Goal: Task Accomplishment & Management: Complete application form

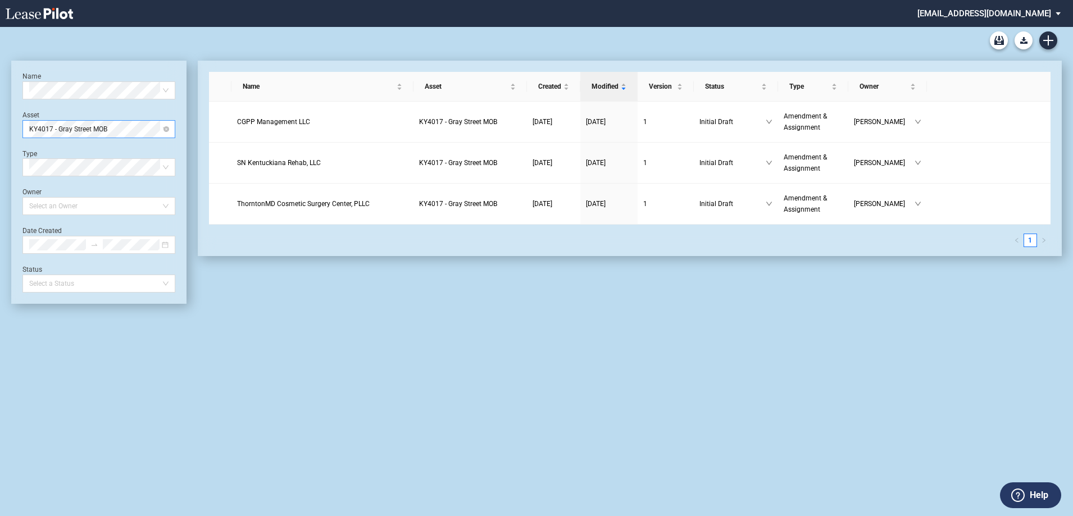
click at [144, 129] on span "KY4017 - Gray Street MOB" at bounding box center [98, 129] width 139 height 17
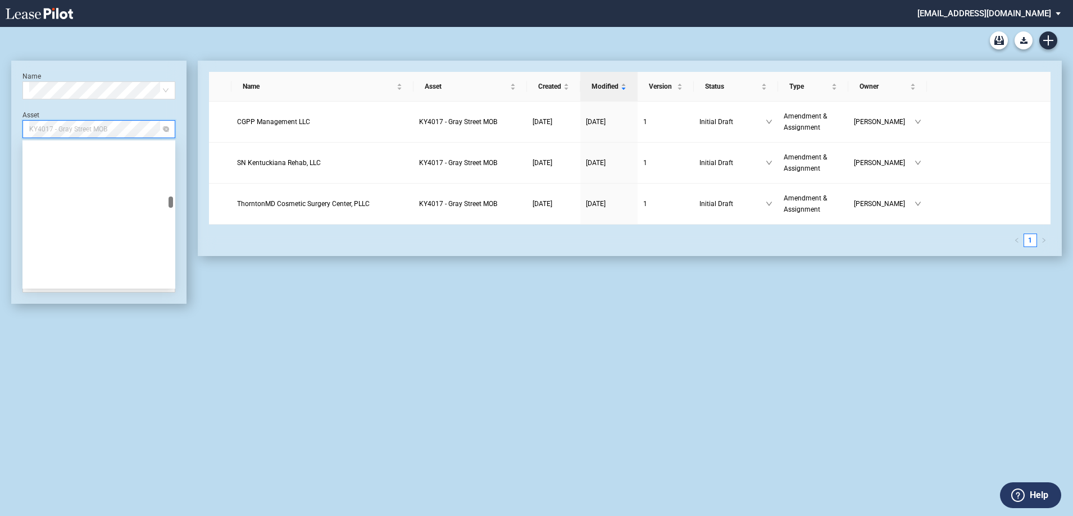
click at [144, 129] on span "KY4017 - Gray Street MOB" at bounding box center [98, 129] width 139 height 17
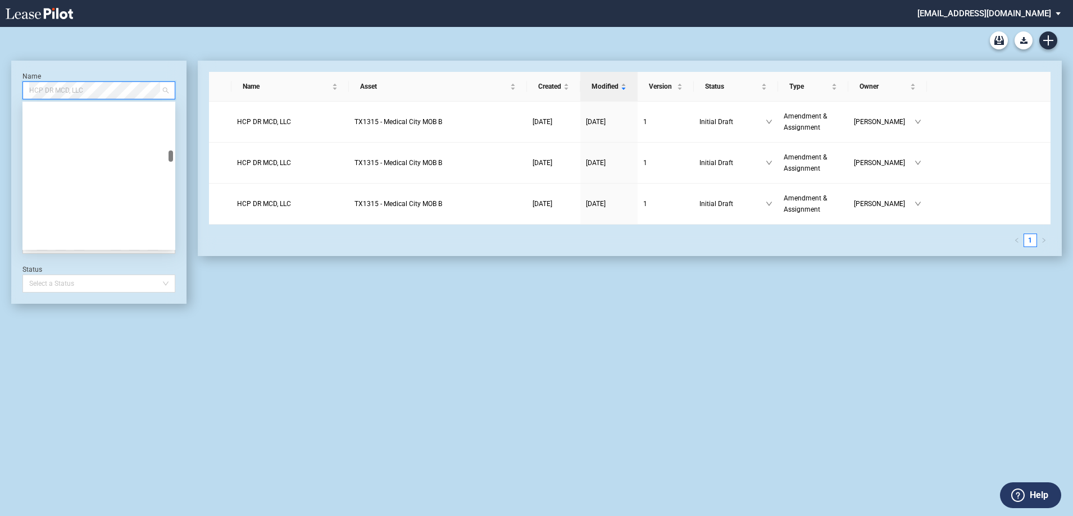
scroll to position [13179, 0]
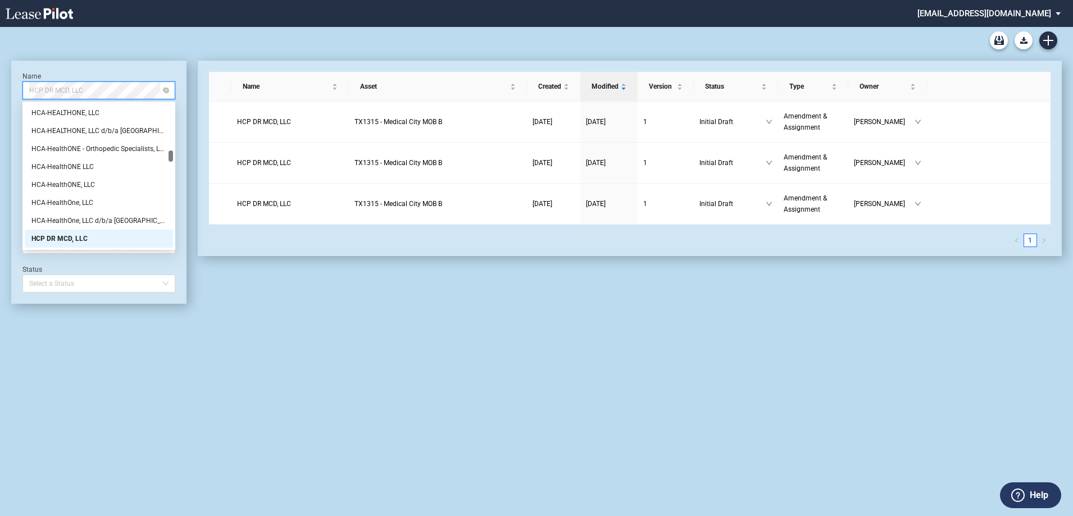
drag, startPoint x: 63, startPoint y: 101, endPoint x: 51, endPoint y: 81, distance: 22.8
click at [51, 82] on span "HCP DR MCD, LLC" at bounding box center [98, 90] width 139 height 17
click at [303, 361] on div "Medical Office Lease Blank Form Medical Office Amendment Blank Form Medical Off…" at bounding box center [536, 271] width 1073 height 489
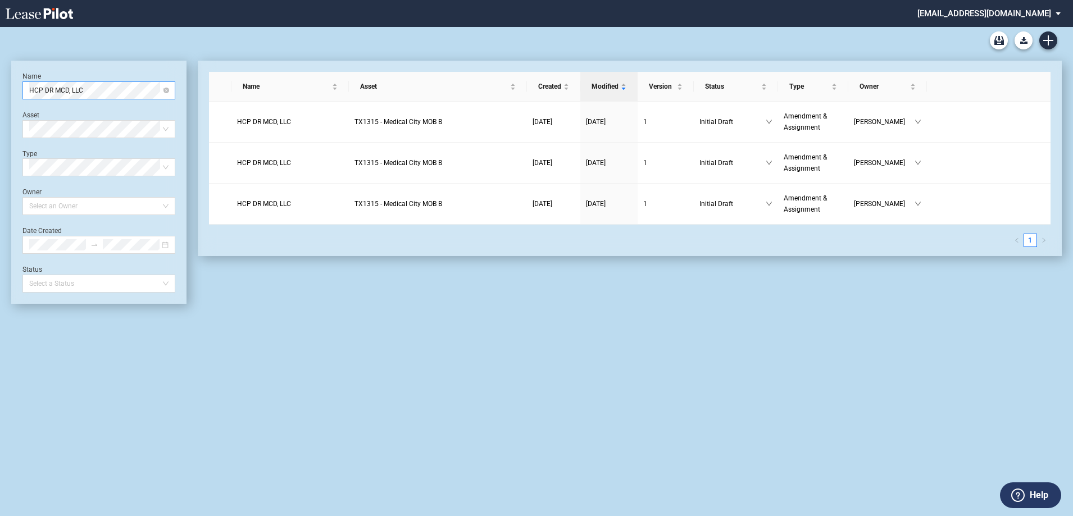
click at [162, 87] on span "HCP DR MCD, LLC" at bounding box center [98, 90] width 139 height 17
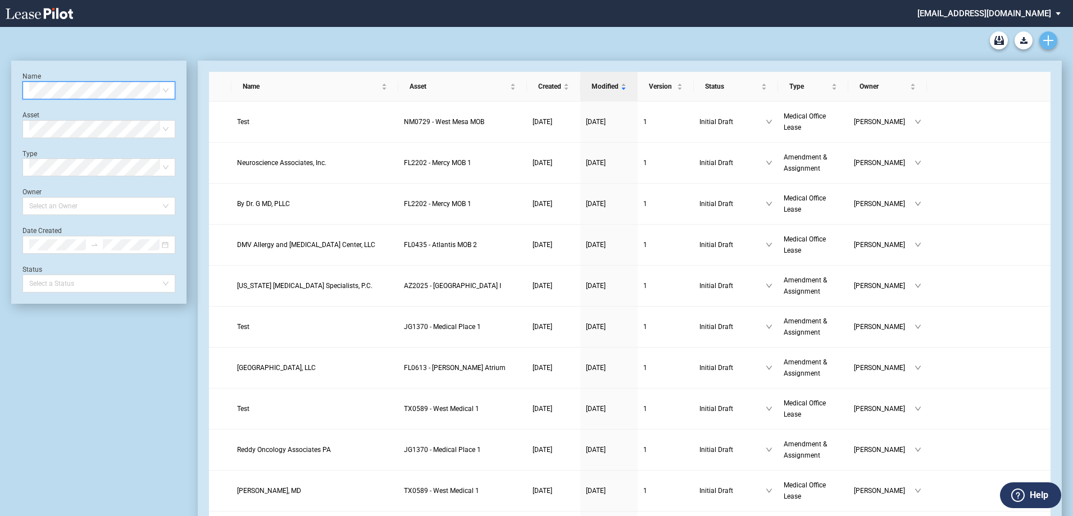
click at [1047, 40] on use "Create new document" at bounding box center [1048, 40] width 10 height 10
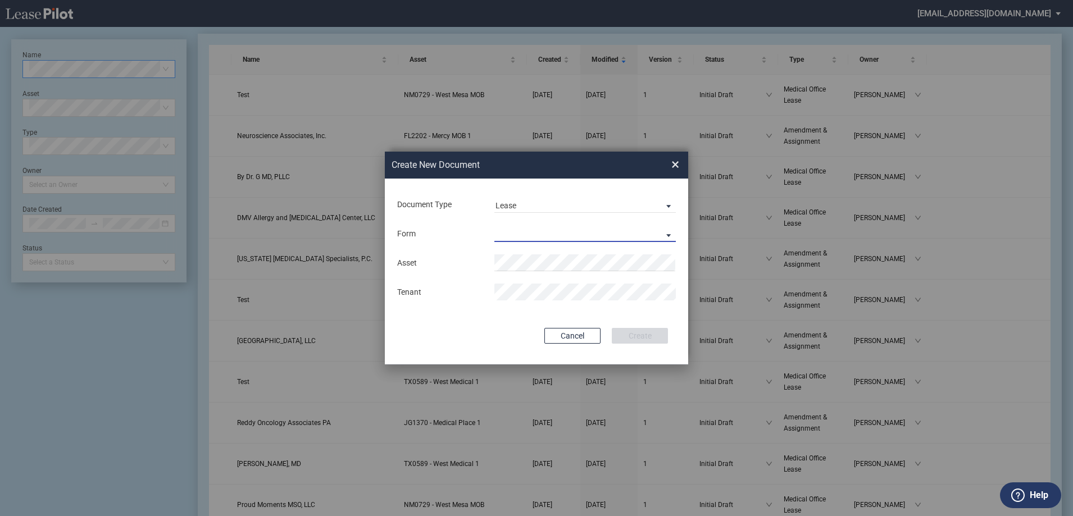
click at [545, 234] on md-select "Medical Office Lease Scottsdale Lease Louisville Lease 1370 Medical Place Lease…" at bounding box center [584, 233] width 181 height 17
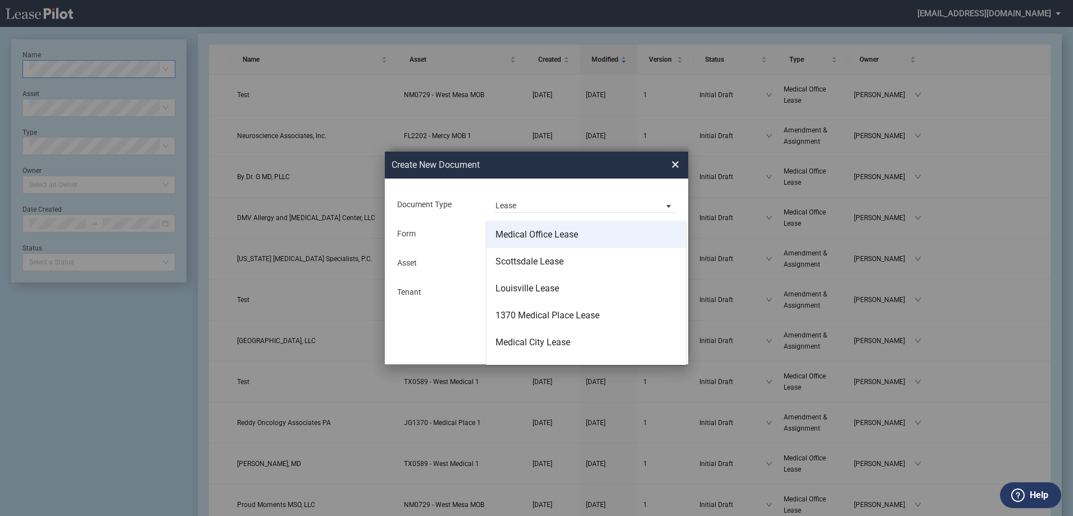
click at [552, 237] on div "Medical Office Lease" at bounding box center [537, 235] width 83 height 12
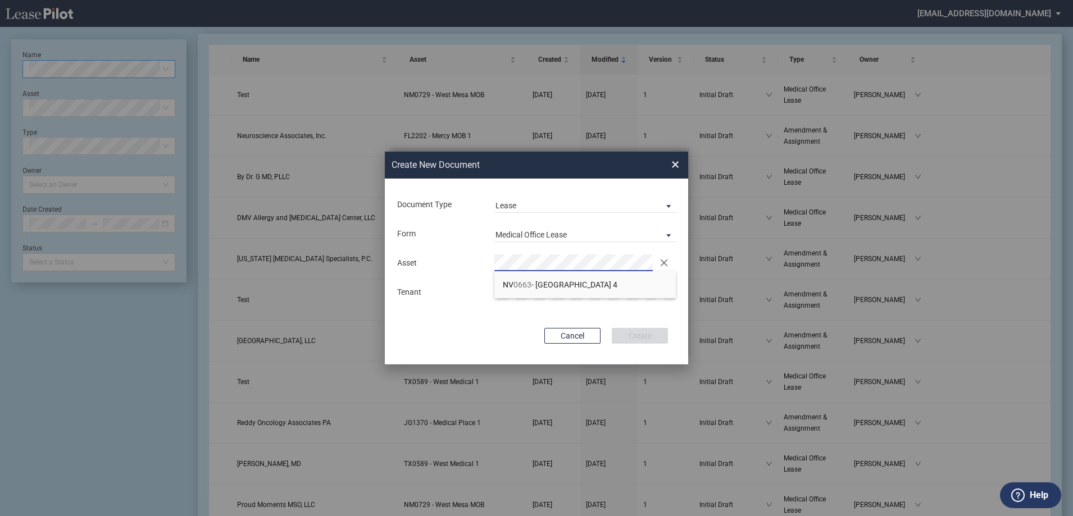
click at [477, 247] on div "Document Type Lease Lease Amendment Deal Type Office Deal Type Office Form Medi…" at bounding box center [536, 272] width 303 height 186
click at [591, 285] on span "AZ 2024 - Grayhawk Medical Plaza" at bounding box center [556, 284] width 107 height 9
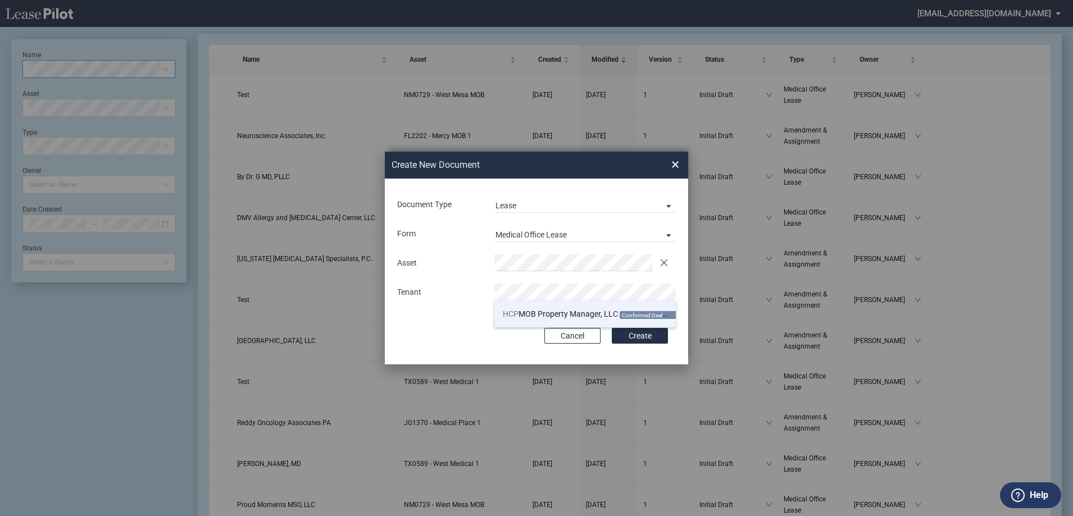
click at [573, 306] on li "HCP MOB Property Manager, LLC Conformed Deal Available" at bounding box center [584, 314] width 181 height 27
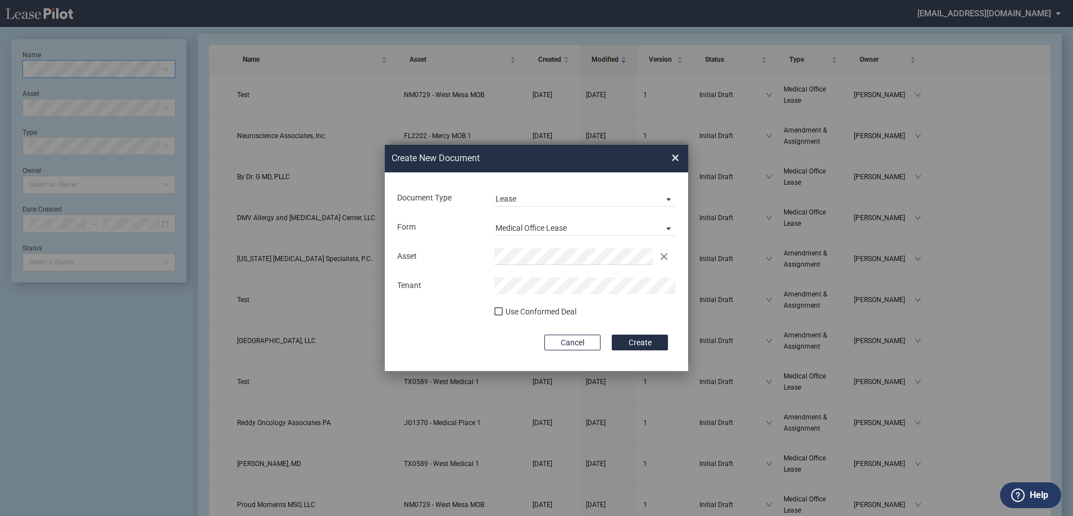
click at [568, 298] on div "Document Type Lease Lease Amendment Deal Type Office Deal Type Office Form Medi…" at bounding box center [536, 271] width 303 height 199
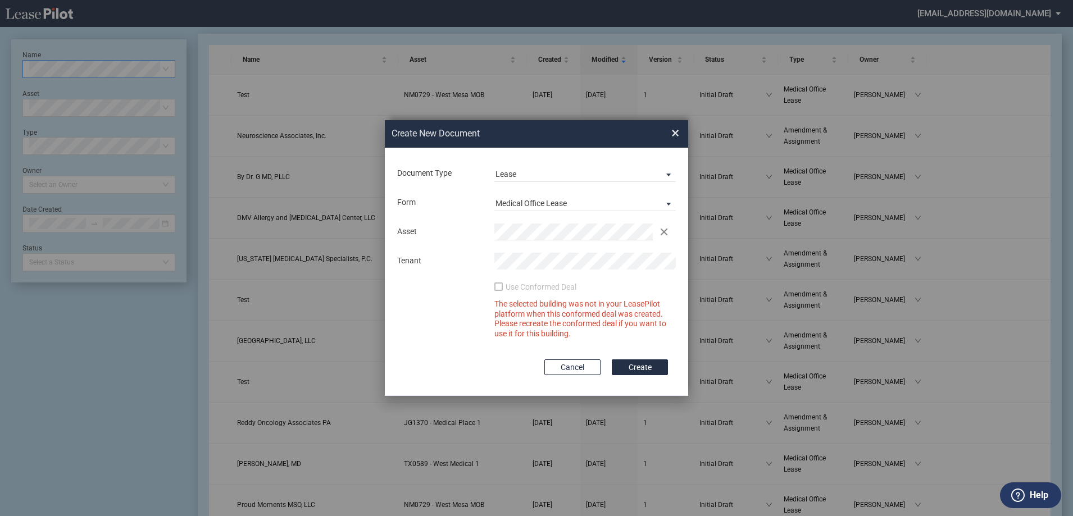
click at [530, 289] on div "Use Conformed Deal" at bounding box center [541, 287] width 71 height 11
click at [497, 285] on div "Use Conformed Deal" at bounding box center [499, 288] width 11 height 11
click at [662, 227] on button "Clear" at bounding box center [664, 232] width 17 height 17
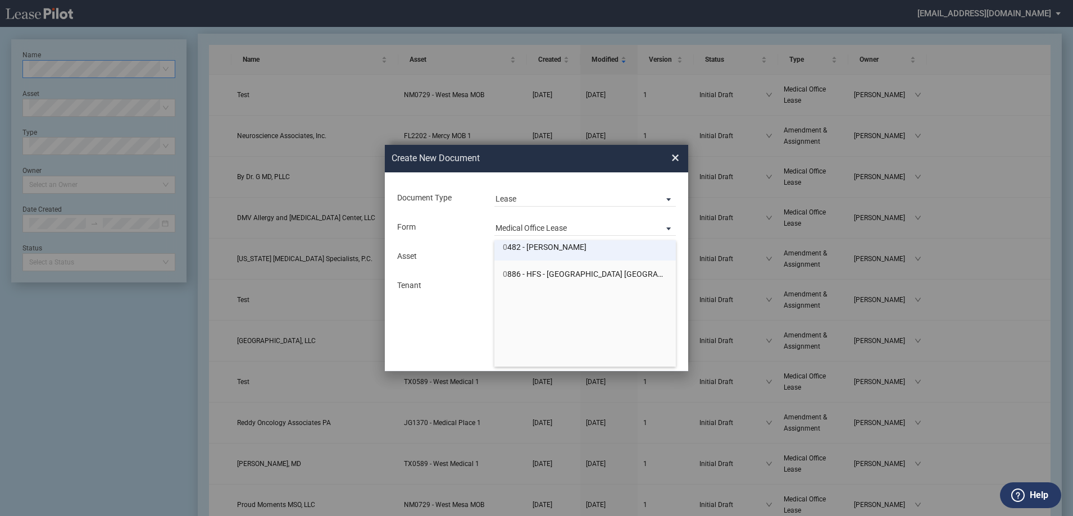
scroll to position [0, 0]
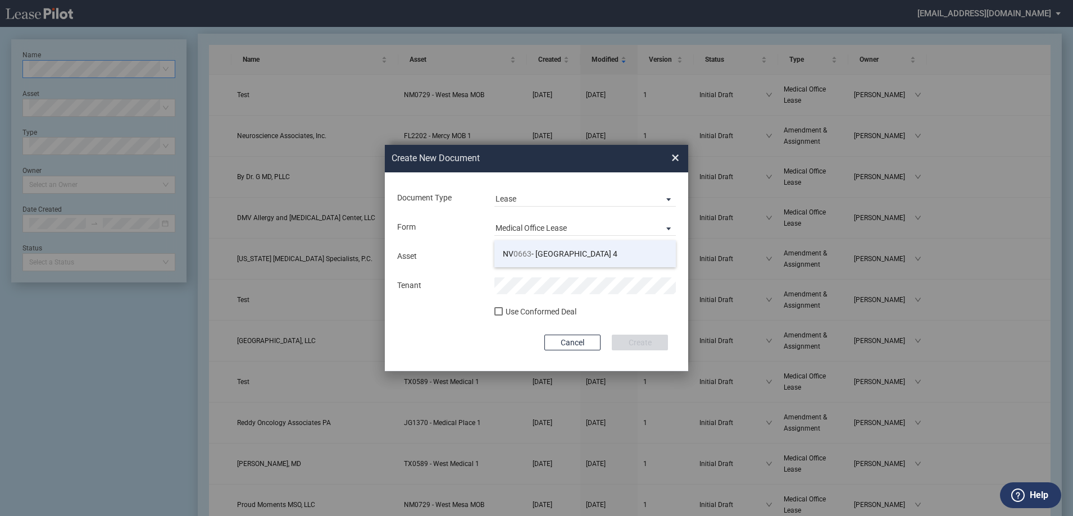
click at [561, 243] on li "NV 0663 - Sunrise Medical Tower 4" at bounding box center [584, 253] width 181 height 27
click at [481, 333] on div "Document Type Lease Lease Amendment Deal Type Office Deal Type Office Form Medi…" at bounding box center [536, 271] width 303 height 199
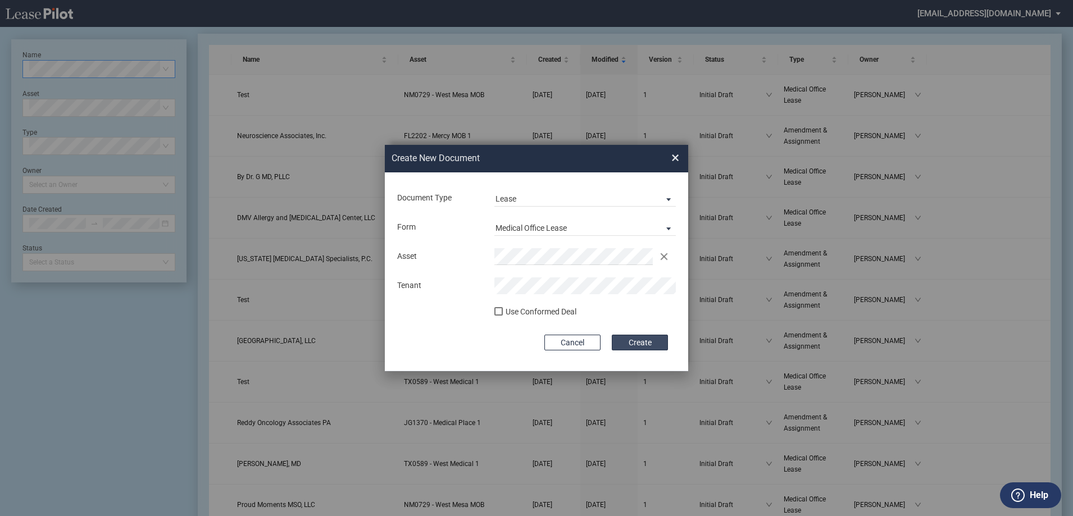
click at [661, 346] on button "Create" at bounding box center [640, 343] width 56 height 16
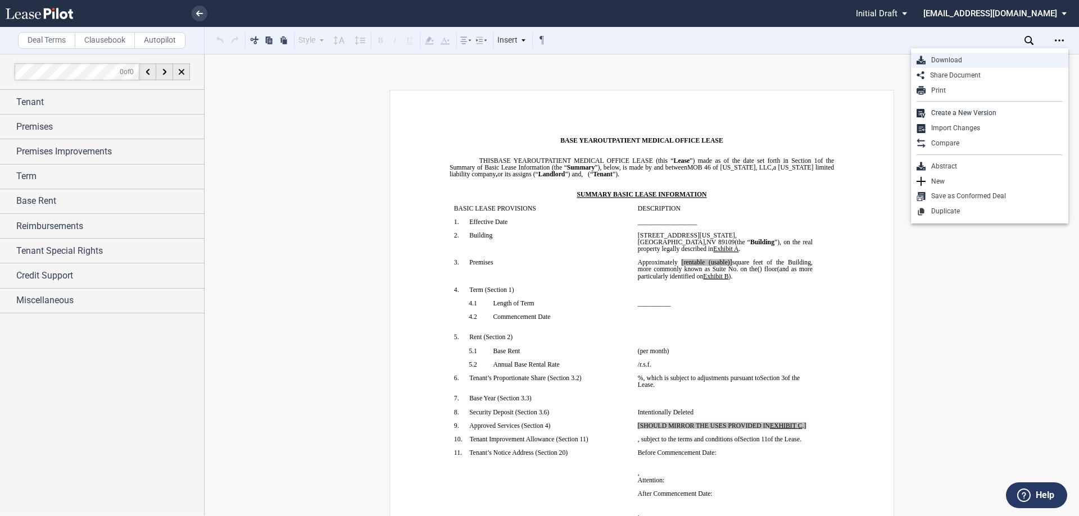
click at [985, 57] on div "Download" at bounding box center [993, 61] width 137 height 10
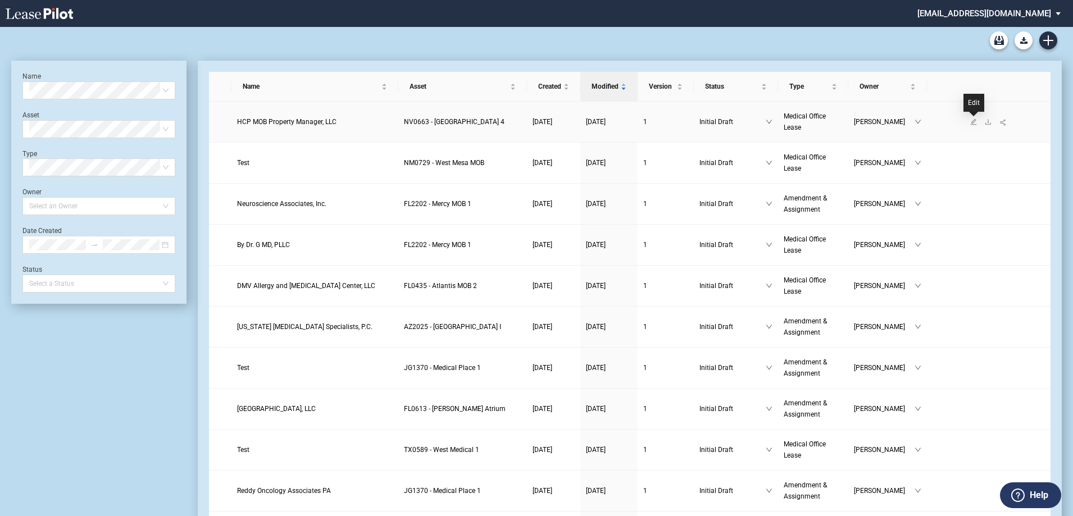
click at [971, 124] on icon "edit" at bounding box center [973, 122] width 7 height 7
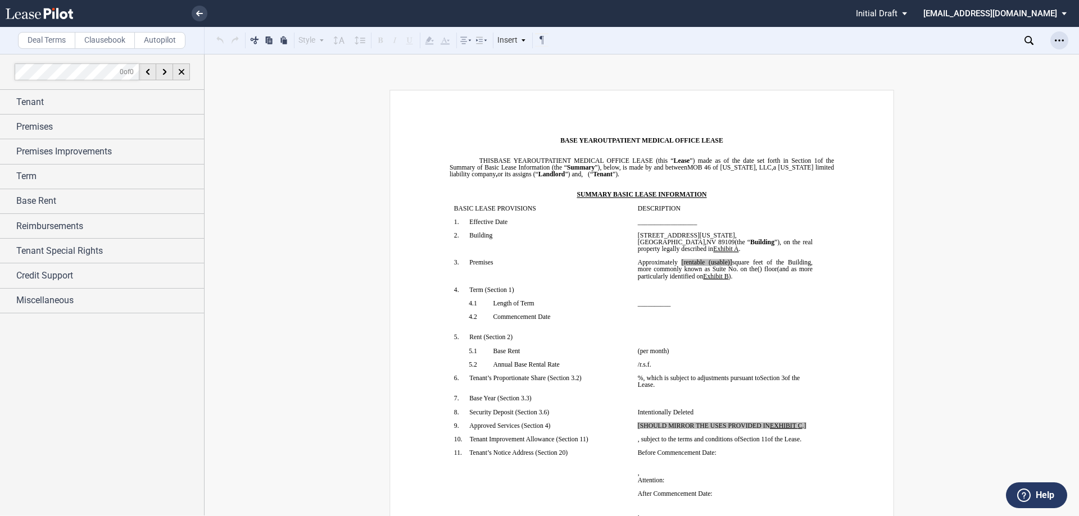
click at [1054, 35] on div "Open Lease options menu" at bounding box center [1059, 40] width 18 height 18
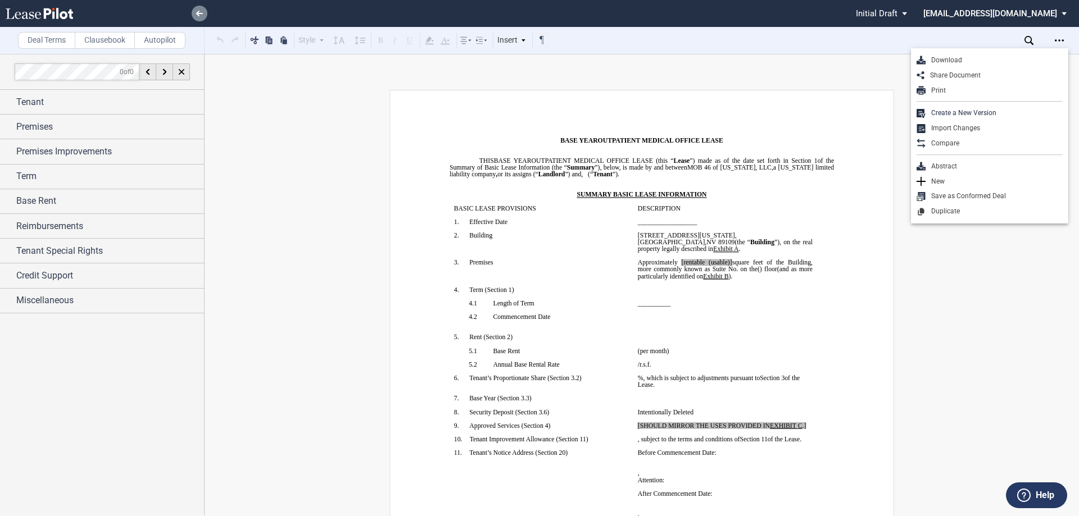
click at [194, 11] on link at bounding box center [200, 14] width 16 height 16
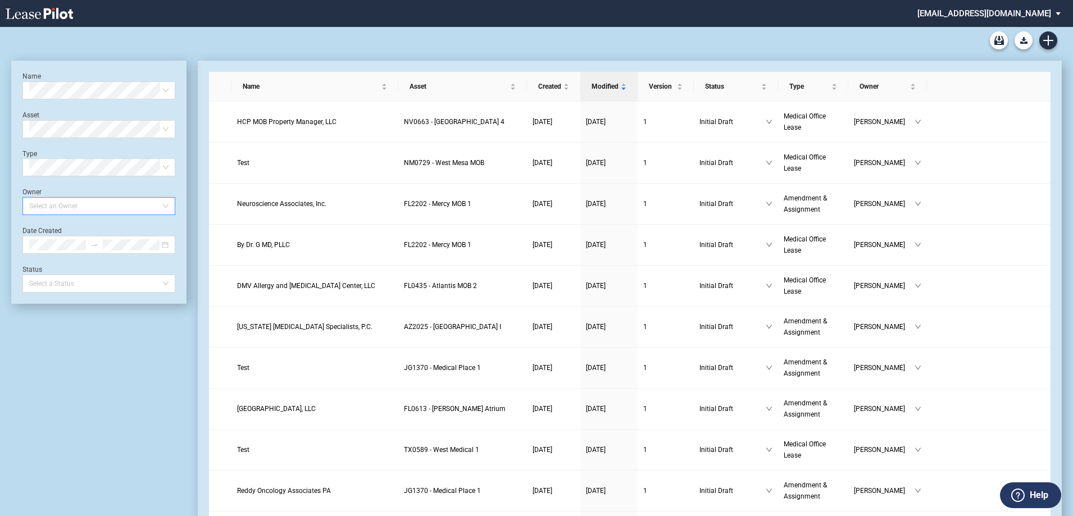
click at [103, 205] on div at bounding box center [94, 206] width 138 height 16
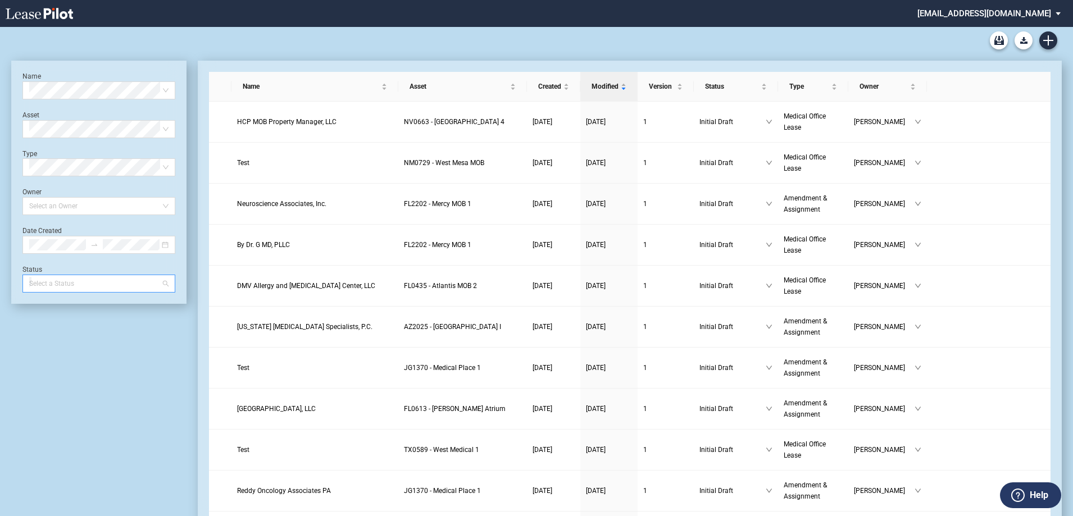
click at [78, 283] on div at bounding box center [94, 284] width 138 height 16
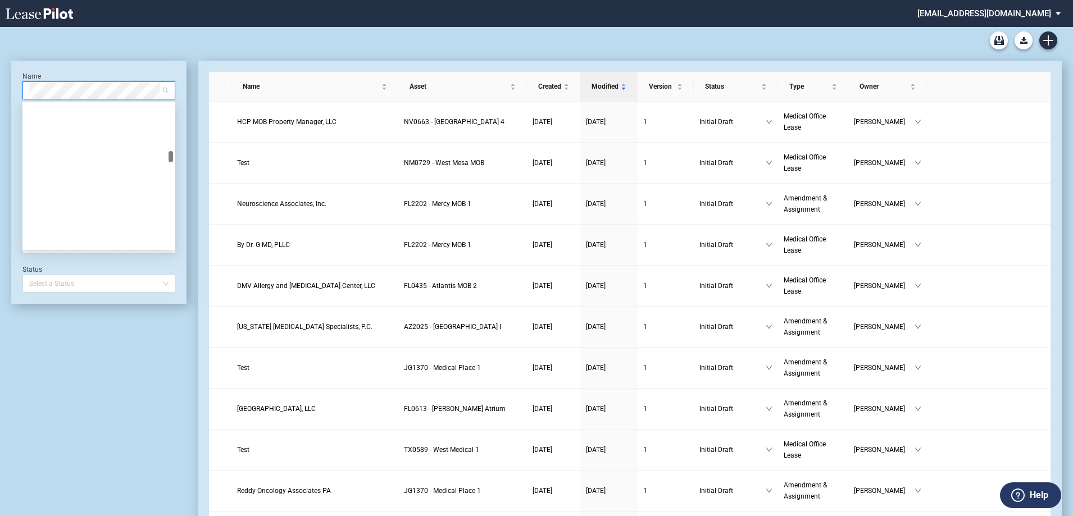
scroll to position [14366, 0]
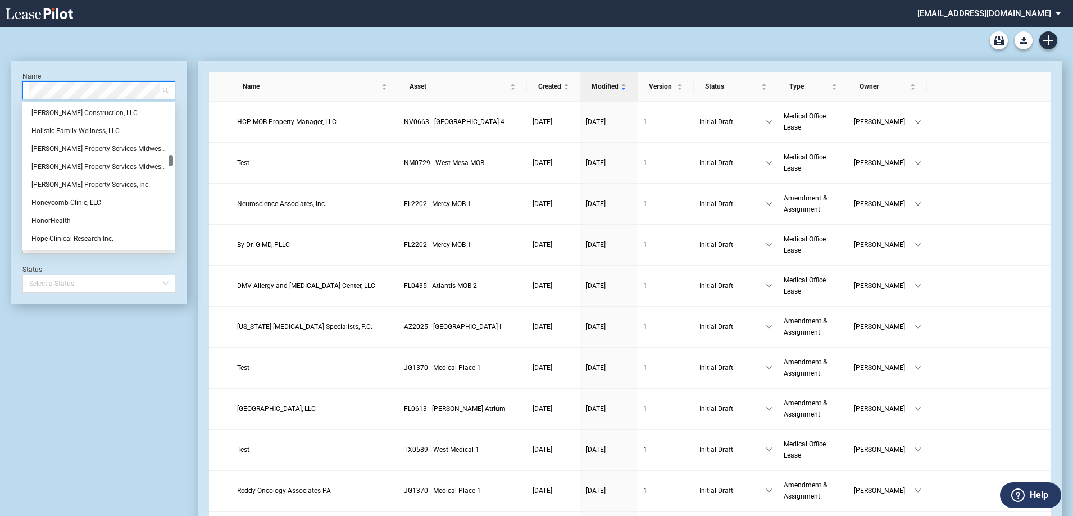
drag, startPoint x: 169, startPoint y: 119, endPoint x: 172, endPoint y: 160, distance: 40.6
click at [172, 160] on div at bounding box center [171, 160] width 4 height 11
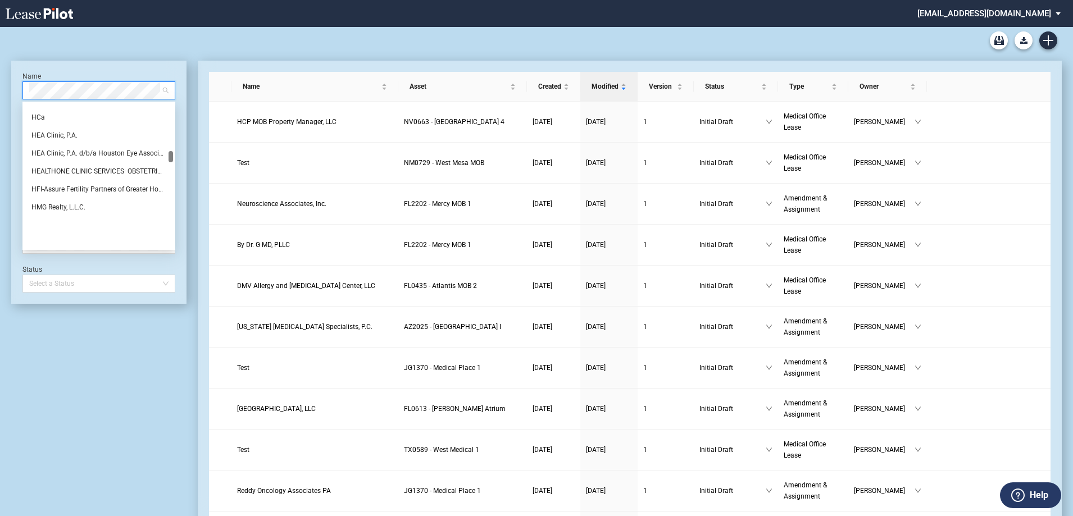
scroll to position [13298, 0]
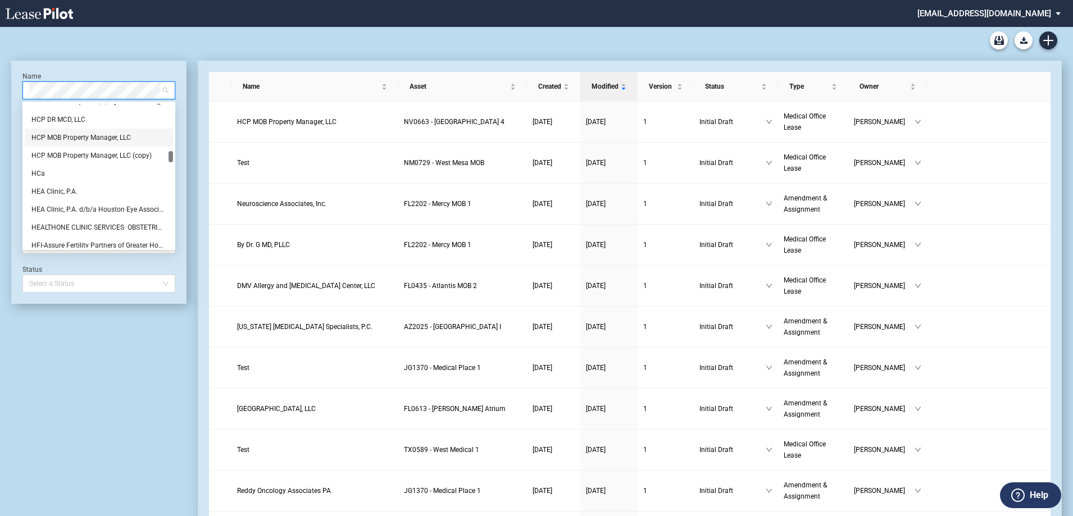
click at [87, 139] on div "HCP MOB Property Manager, LLC" at bounding box center [98, 137] width 135 height 11
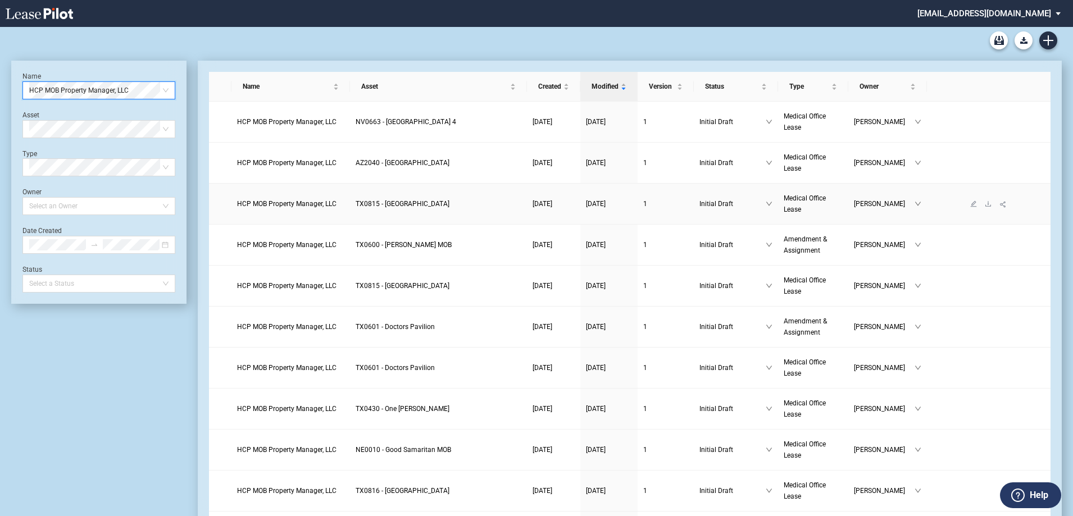
click at [266, 201] on span "HCP MOB Property Manager, LLC" at bounding box center [286, 204] width 99 height 8
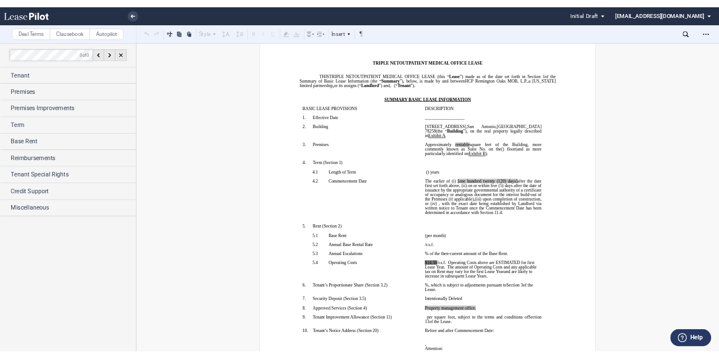
scroll to position [112, 0]
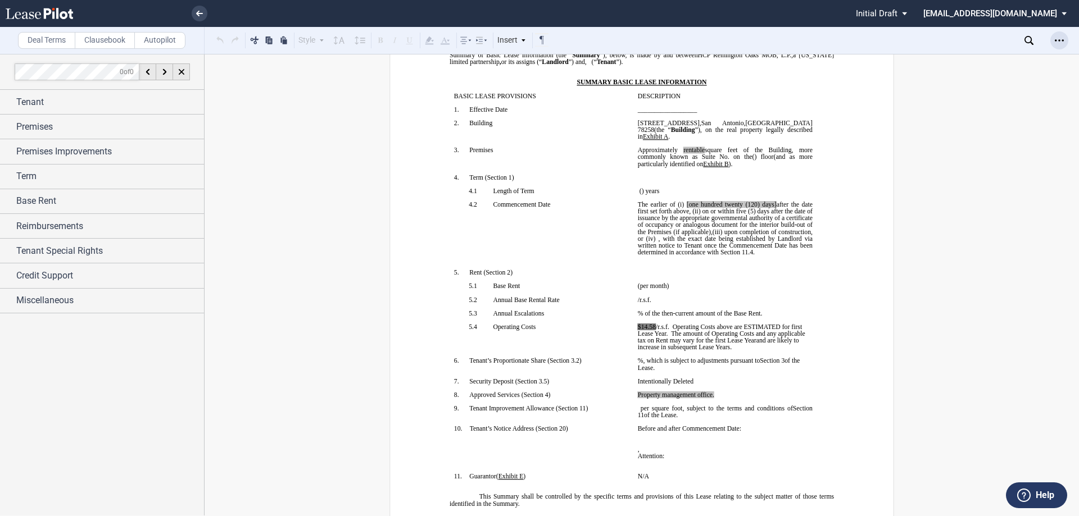
click at [1060, 43] on icon "Open Lease options menu" at bounding box center [1059, 40] width 9 height 9
click at [1007, 63] on div "Download" at bounding box center [993, 61] width 137 height 10
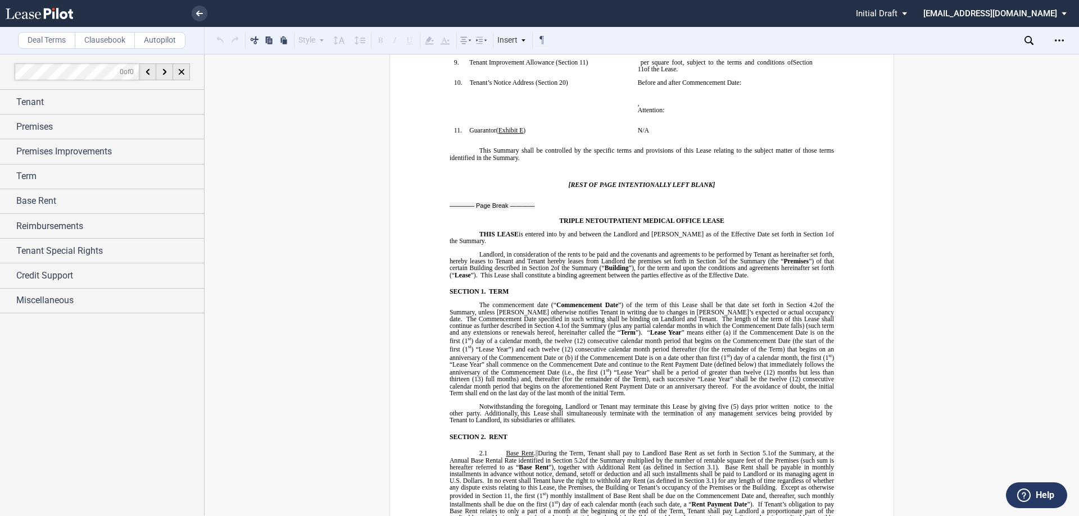
scroll to position [337, 0]
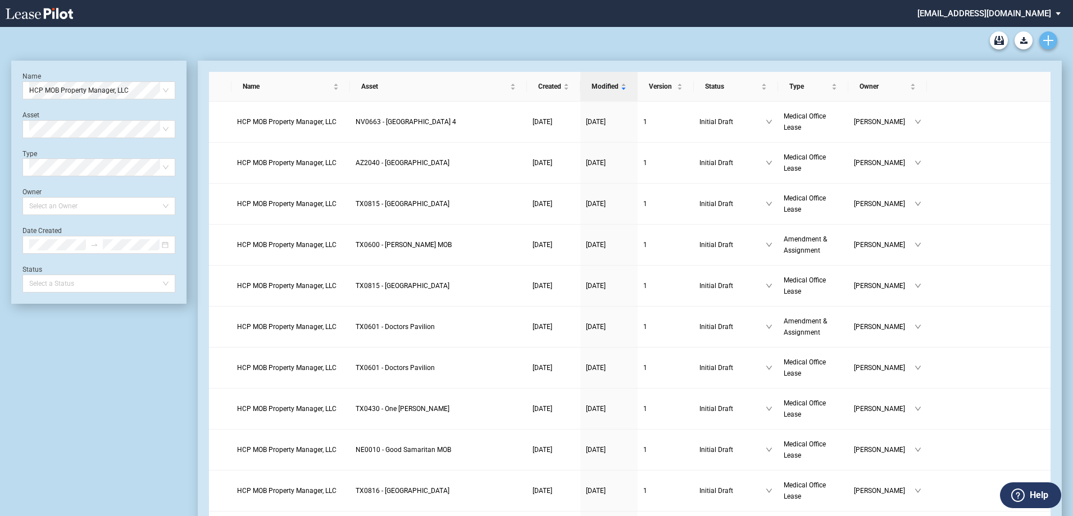
click at [1046, 33] on link "Create new document" at bounding box center [1048, 40] width 18 height 18
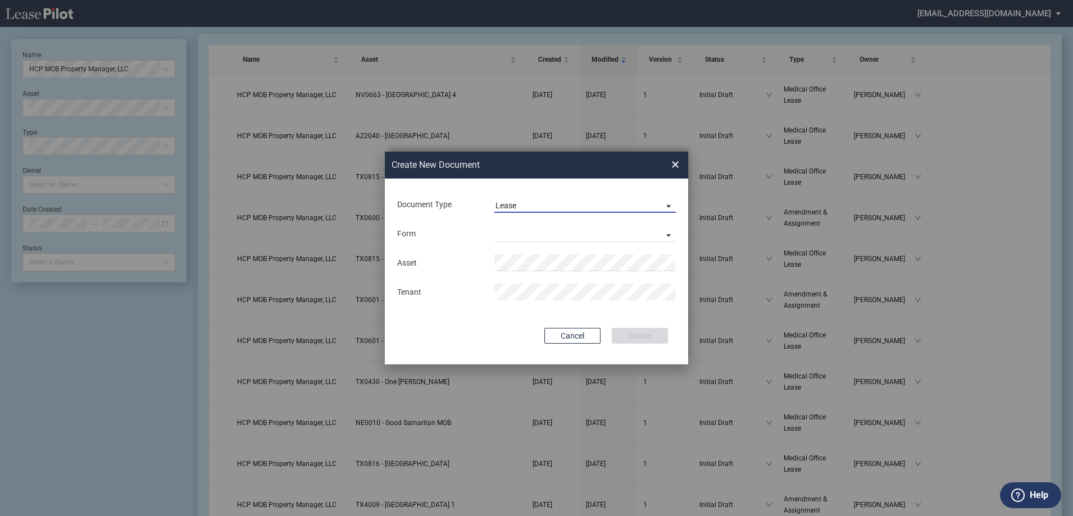
click at [564, 203] on span "Lease" at bounding box center [576, 206] width 161 height 11
click at [433, 225] on md-backdrop at bounding box center [536, 271] width 1073 height 543
click at [505, 231] on md-select "Medical Office Lease Scottsdale Lease Louisville Lease 1370 Medical Place Lease…" at bounding box center [584, 233] width 181 height 17
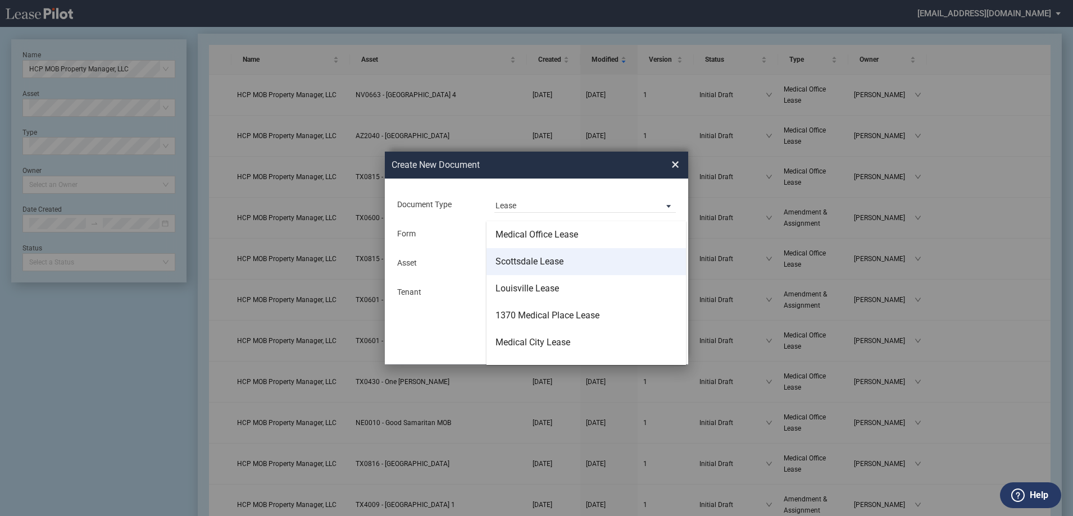
click at [556, 266] on div "Scottsdale Lease" at bounding box center [530, 262] width 68 height 12
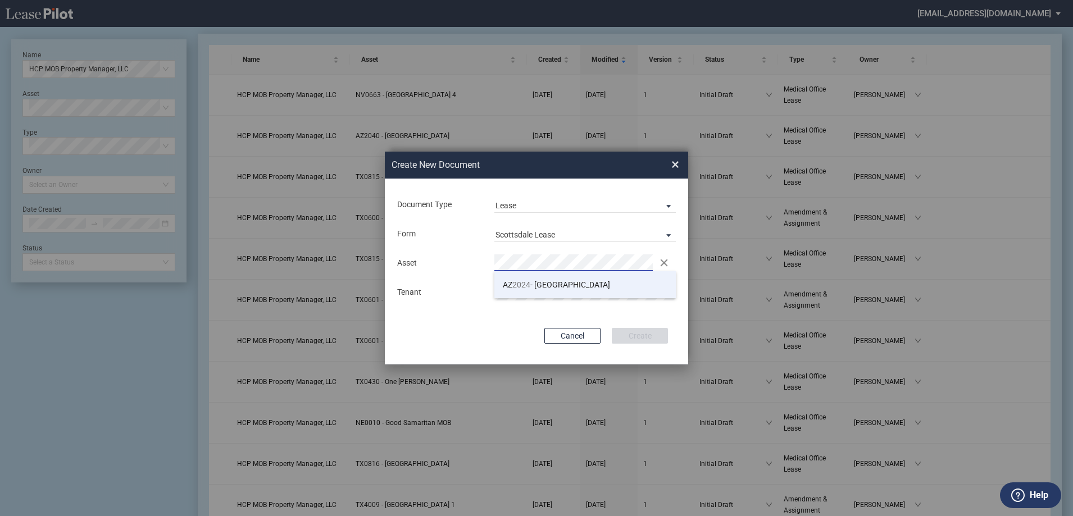
click at [538, 276] on li "AZ 2024 - Grayhawk Medical Plaza" at bounding box center [584, 284] width 181 height 27
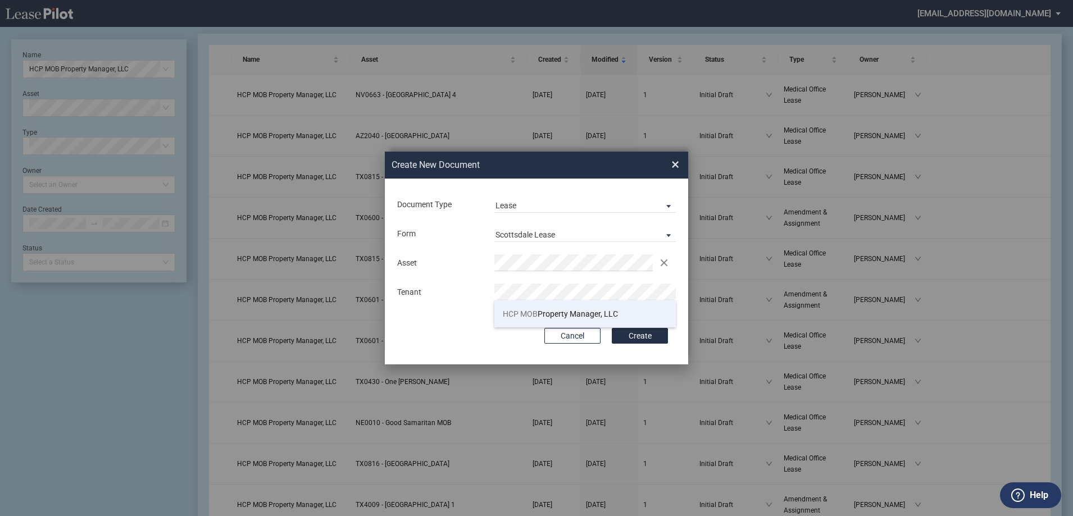
click at [536, 316] on span "HCP MOB" at bounding box center [520, 314] width 35 height 9
click at [647, 343] on button "Create" at bounding box center [640, 336] width 56 height 16
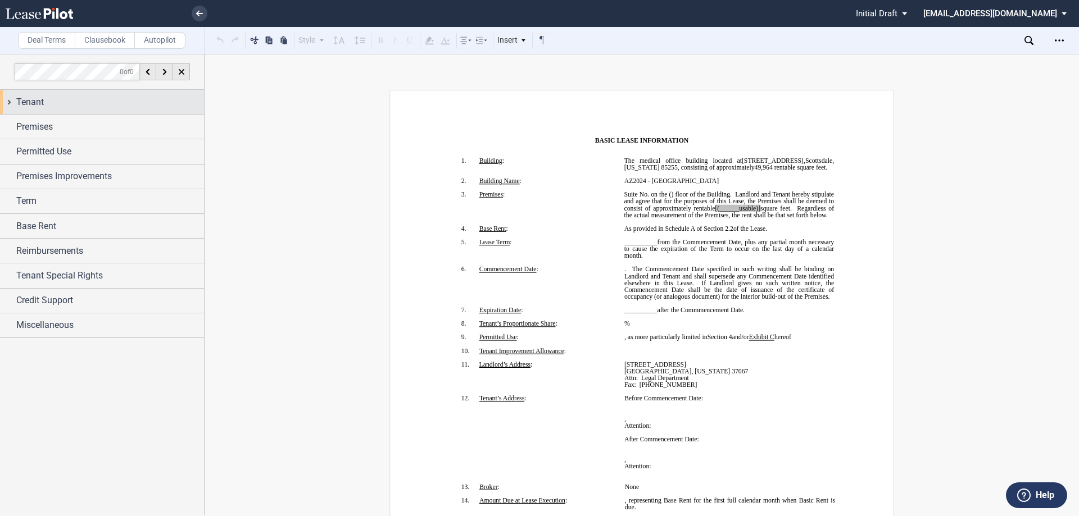
click at [95, 103] on div "Tenant" at bounding box center [110, 102] width 188 height 13
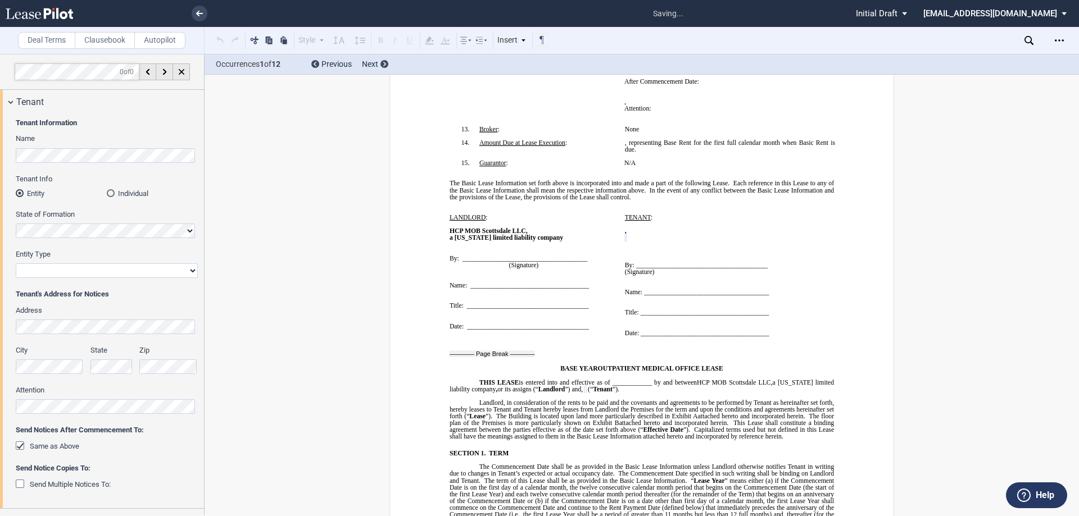
scroll to position [360, 0]
click at [90, 269] on select "Corporation Limited Liability Company General Partnership Limited Partnership O…" at bounding box center [107, 271] width 182 height 15
select select "limited liability company"
click at [16, 264] on select "Corporation Limited Liability Company General Partnership Limited Partnership O…" at bounding box center [107, 271] width 182 height 15
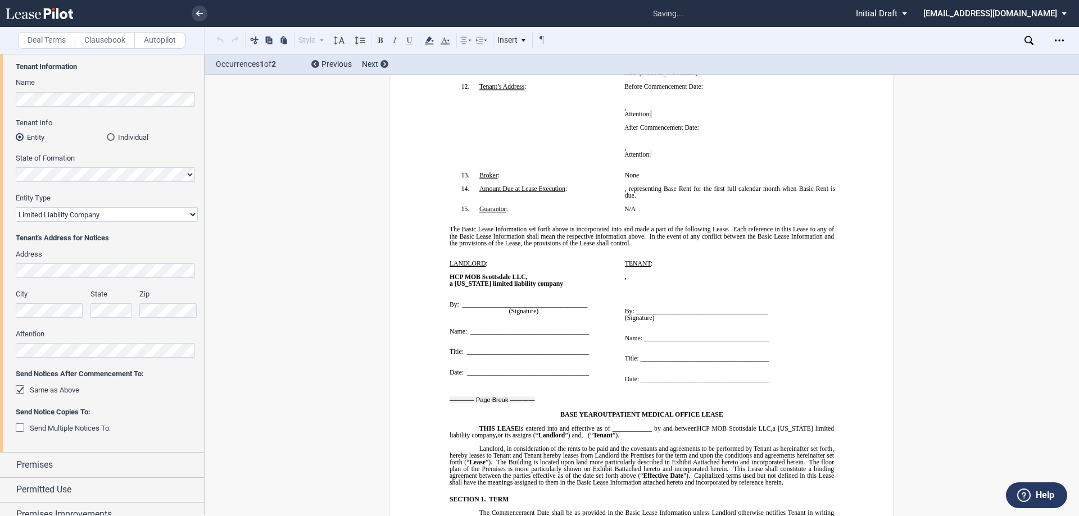
scroll to position [248, 0]
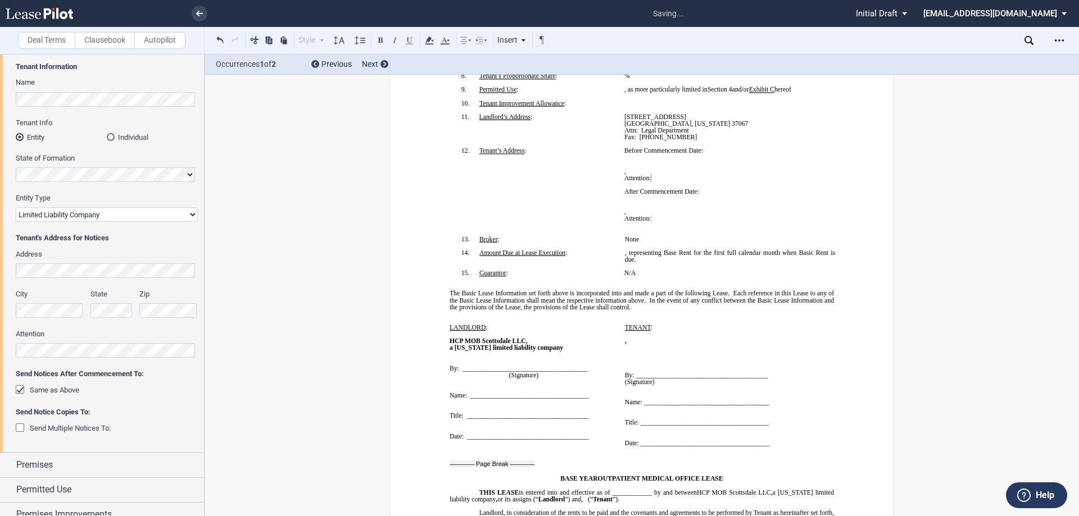
click at [671, 188] on p "﻿" at bounding box center [729, 184] width 210 height 7
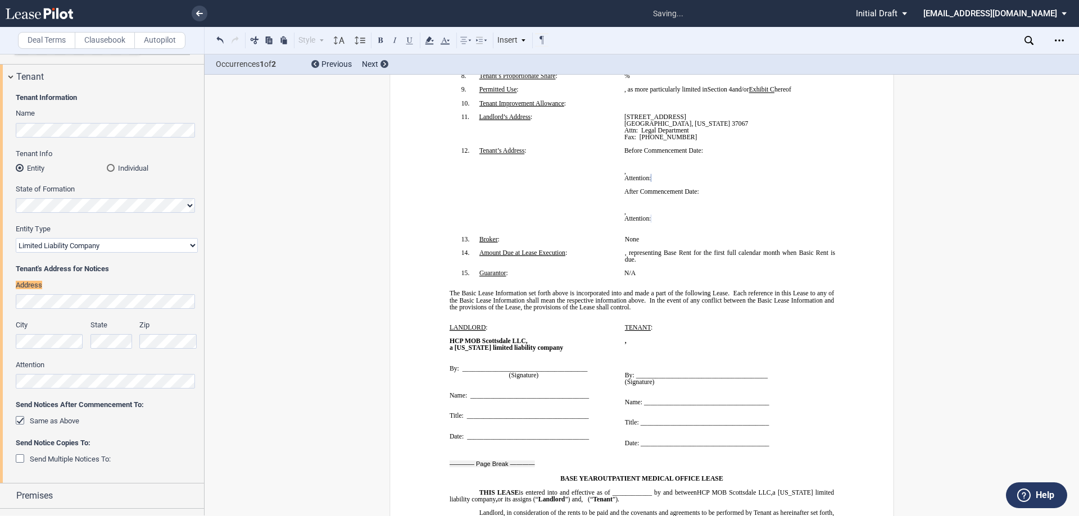
click at [707, 229] on div "﻿ ﻿ ﻿ ﻿ , ﻿ ﻿ ﻿ ﻿ Attention: ﻿ ﻿ ﻿" at bounding box center [729, 215] width 210 height 27
drag, startPoint x: 712, startPoint y: 231, endPoint x: 621, endPoint y: 207, distance: 93.8
click at [624, 207] on td "Before Commencement Date: ﻿ ﻿ ﻿ ﻿ ﻿ , ﻿ ﻿ ﻿ ﻿ Attention: ﻿ ﻿ ﻿ After Commenceme…" at bounding box center [729, 187] width 210 height 81
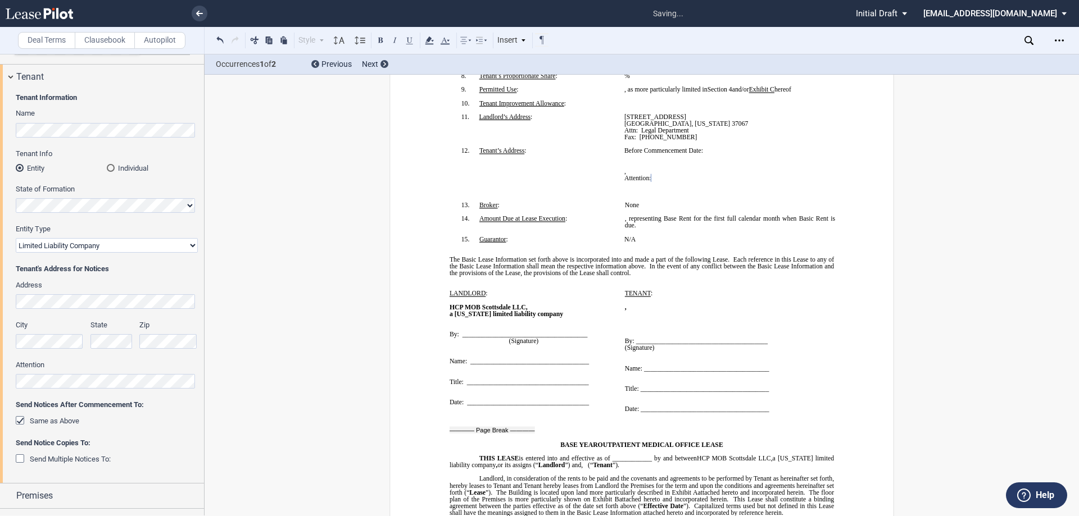
click at [611, 195] on td "!!SET_LEVEL_0!! !!SBL_LEVEL_1!! 12. Tenant’s Address :" at bounding box center [536, 171] width 175 height 48
click at [628, 195] on p "﻿" at bounding box center [729, 191] width 210 height 7
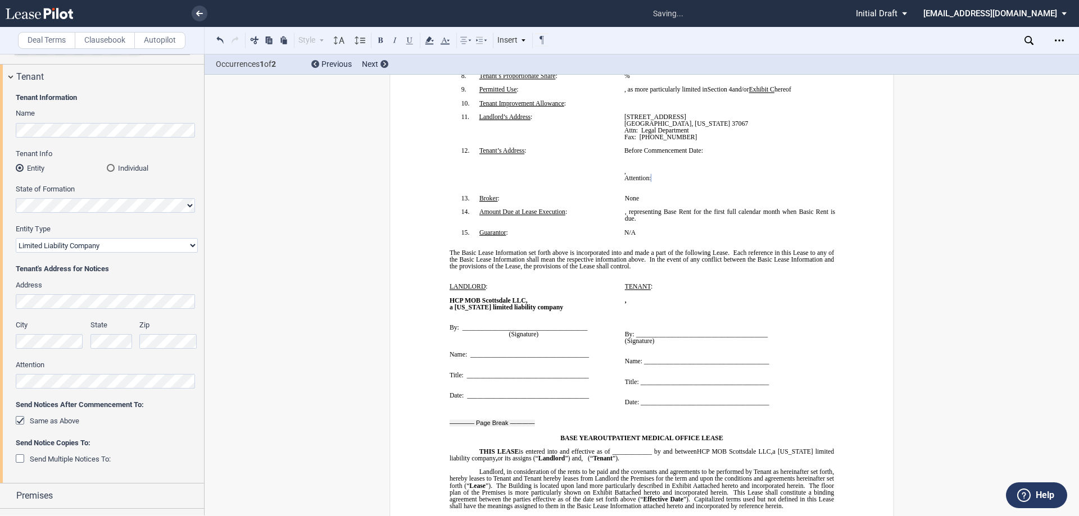
click at [644, 154] on span "Before Commencement Date:" at bounding box center [663, 150] width 79 height 7
click at [642, 154] on span "Before Commencement Date:" at bounding box center [663, 150] width 79 height 7
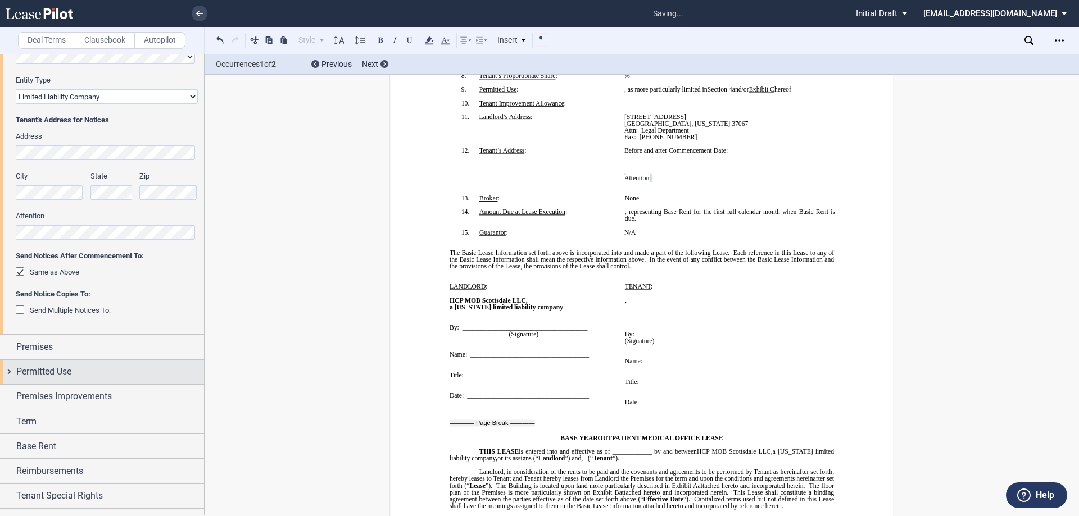
scroll to position [194, 0]
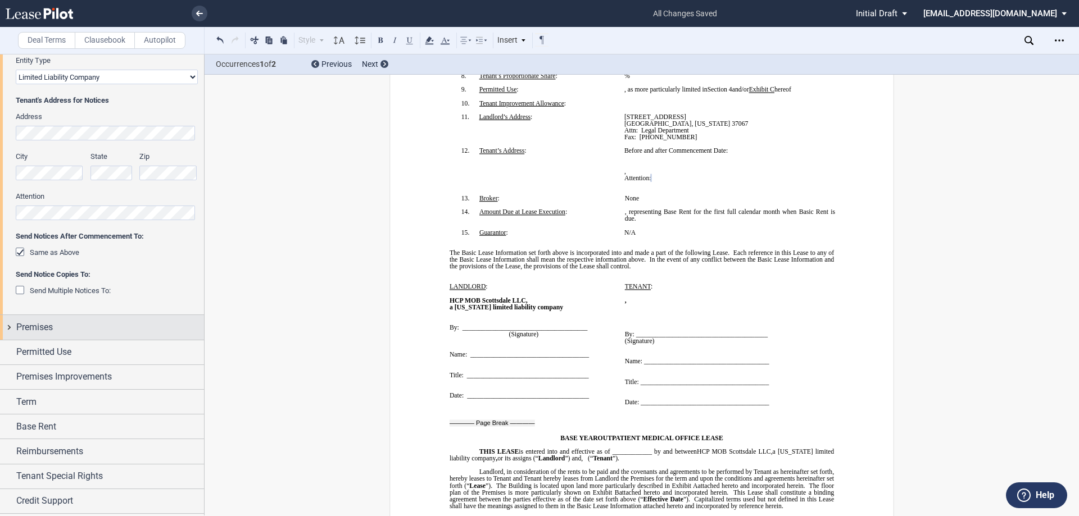
click at [106, 330] on div "Premises" at bounding box center [110, 327] width 188 height 13
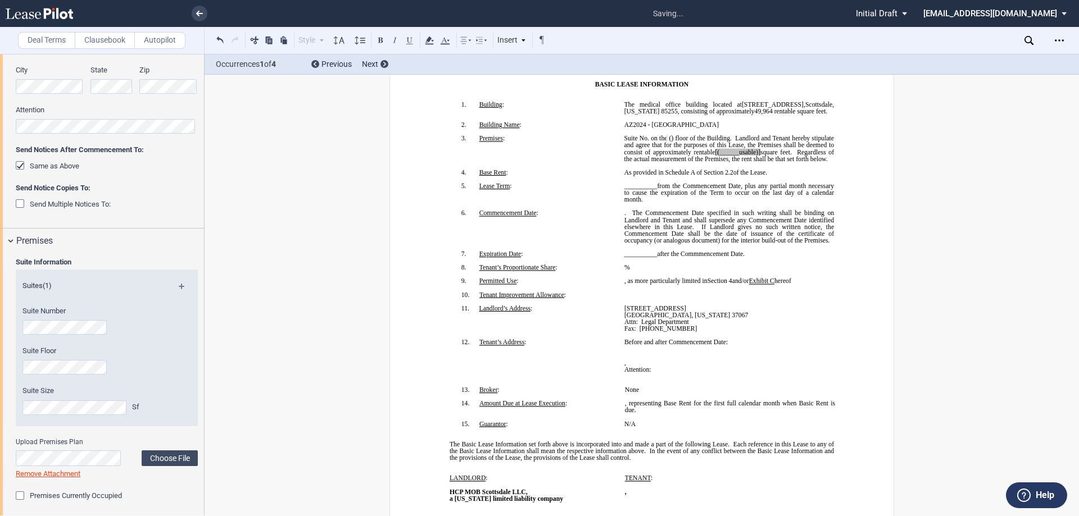
scroll to position [306, 0]
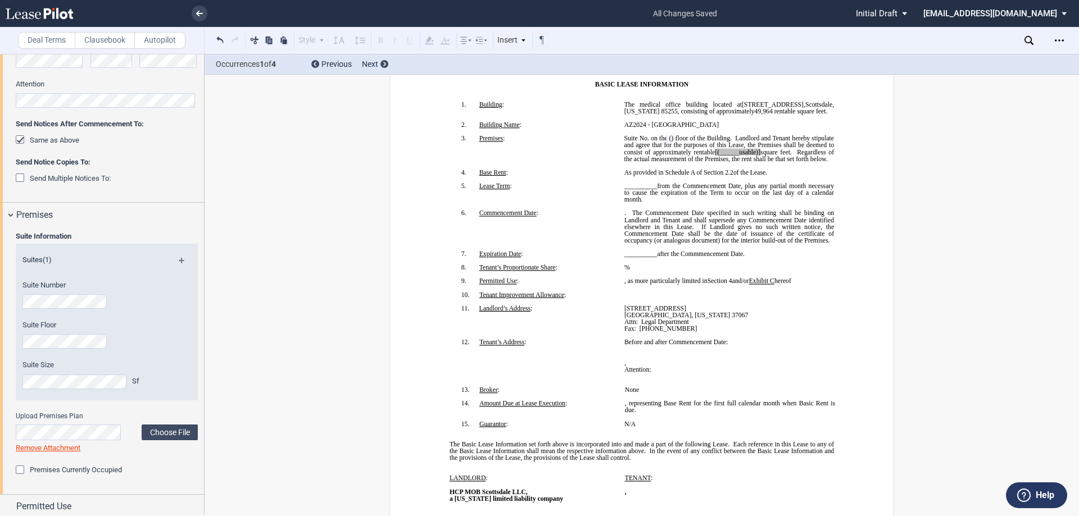
click at [9, 332] on div "Suite Information Suites (1) Suite Number Suite Floor Suite Size Sf Upload Prem…" at bounding box center [102, 361] width 204 height 267
click at [76, 367] on label "Suite Size" at bounding box center [91, 365] width 138 height 10
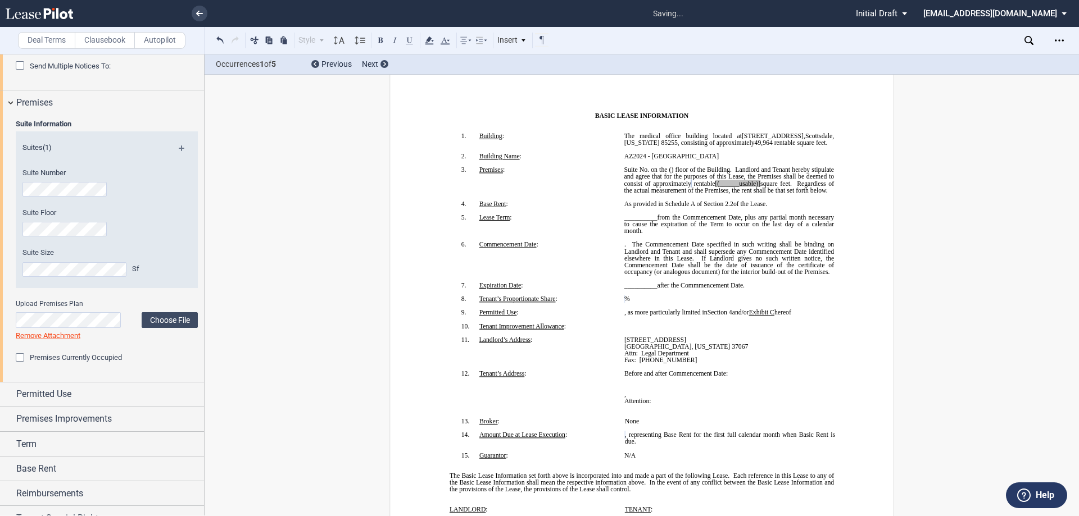
scroll to position [0, 0]
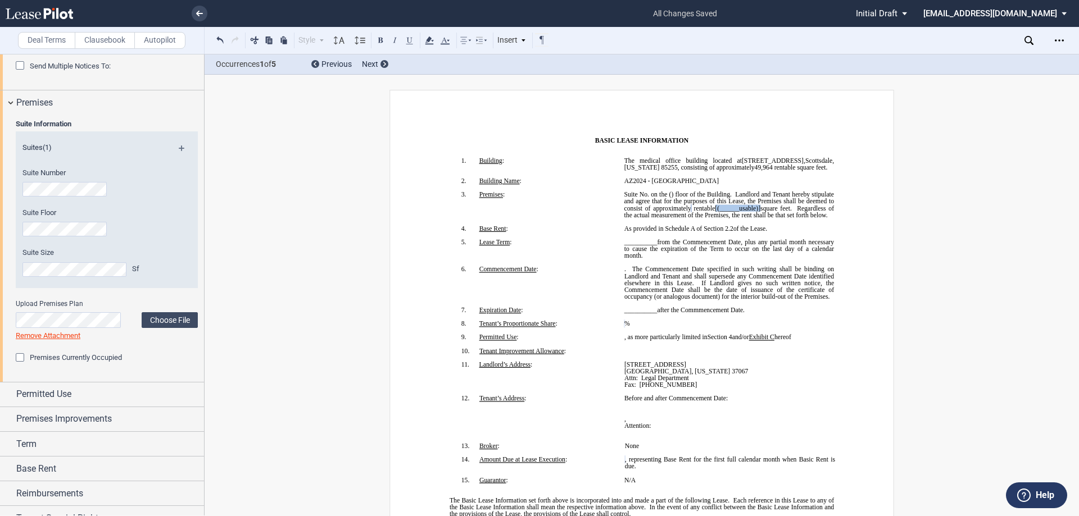
drag, startPoint x: 784, startPoint y: 209, endPoint x: 831, endPoint y: 206, distance: 47.3
click at [831, 206] on span ". Landlord and Tenant hereby stipulate and agree that for the purposes of this …" at bounding box center [730, 204] width 212 height 27
click at [724, 211] on span "Regardless of the actual measurement of the Premises, the rent shall be that se…" at bounding box center [729, 211] width 211 height 13
click at [670, 232] on span "As provided in Schedule" at bounding box center [656, 228] width 65 height 7
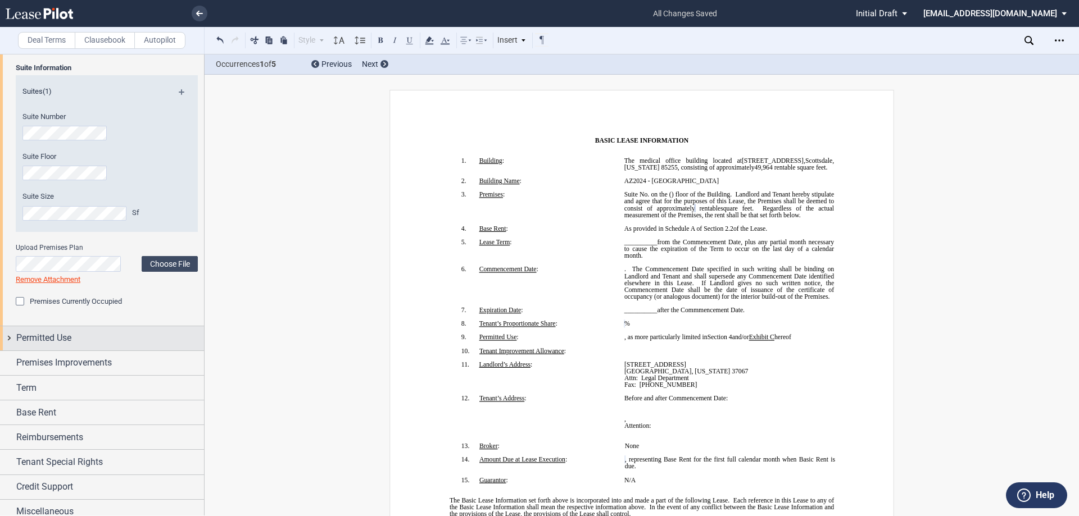
click at [111, 337] on div "Permitted Use" at bounding box center [110, 338] width 188 height 13
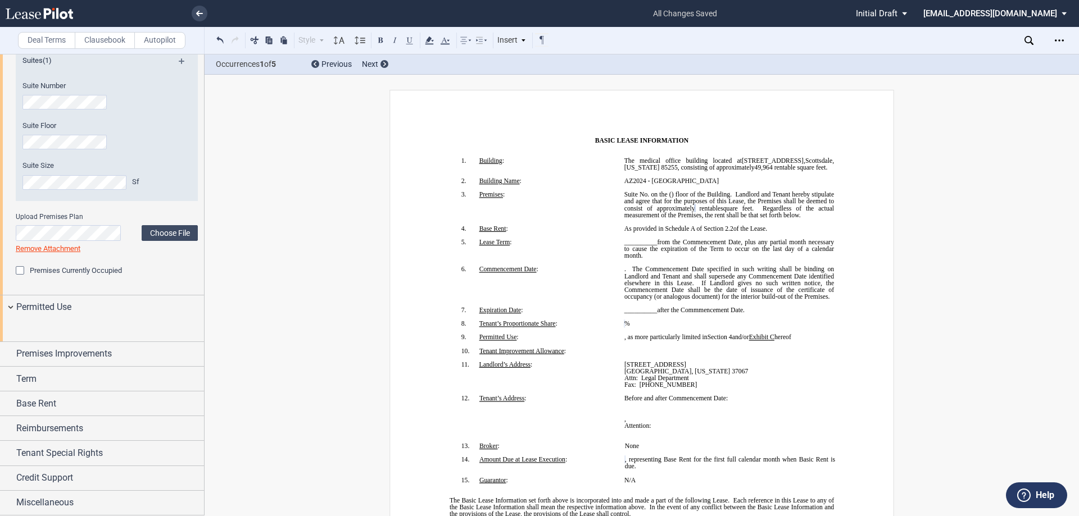
scroll to position [567, 0]
click at [120, 360] on div "Premises Improvements" at bounding box center [110, 353] width 188 height 13
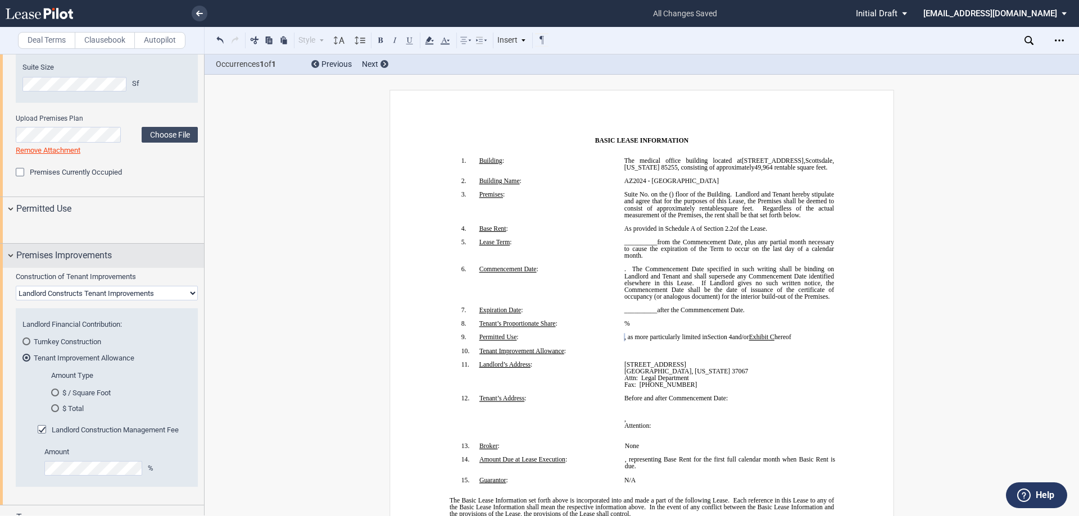
scroll to position [680, 0]
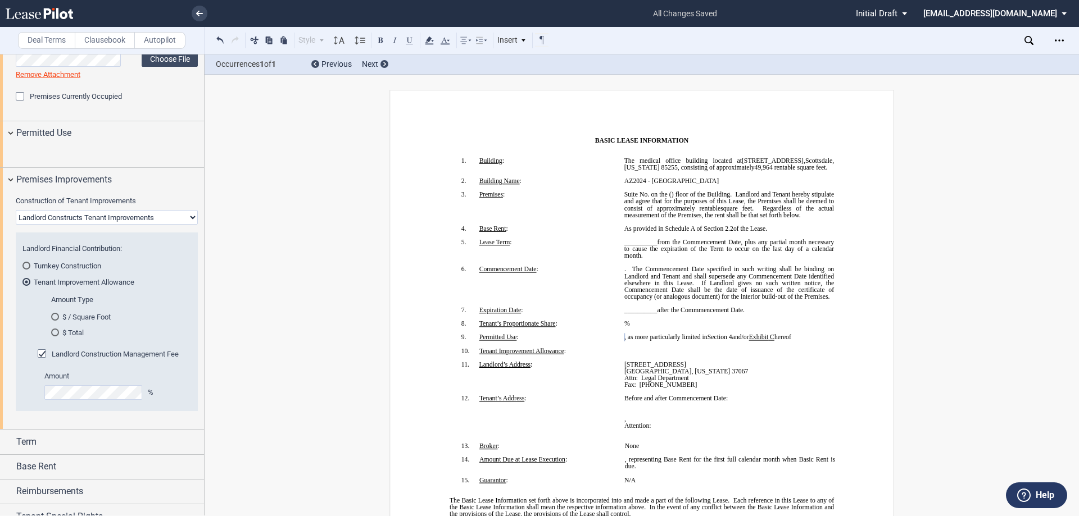
click at [164, 225] on select "Landlord Constructs Tenant Improvements Tenant Constructs Tenant Improvements "…" at bounding box center [107, 217] width 182 height 15
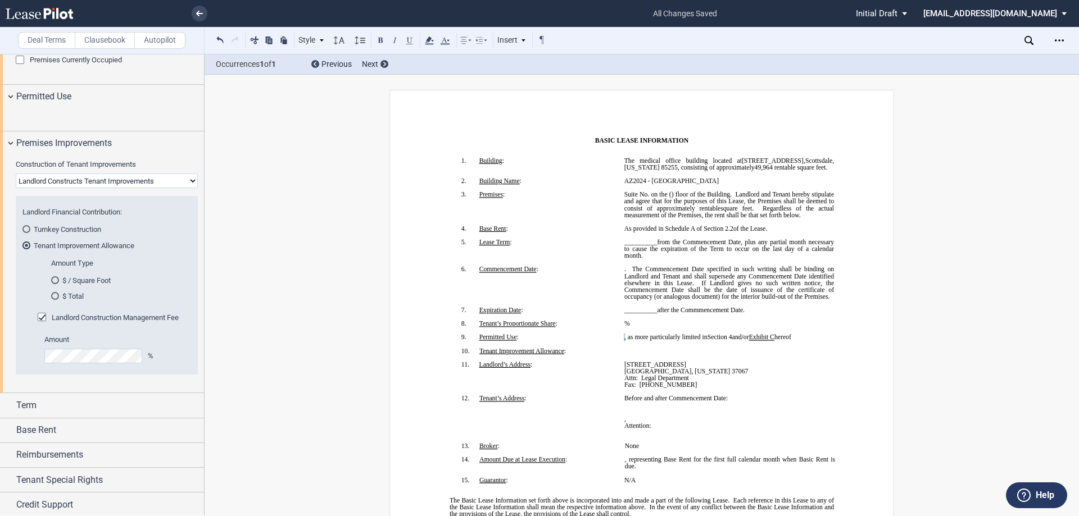
scroll to position [736, 0]
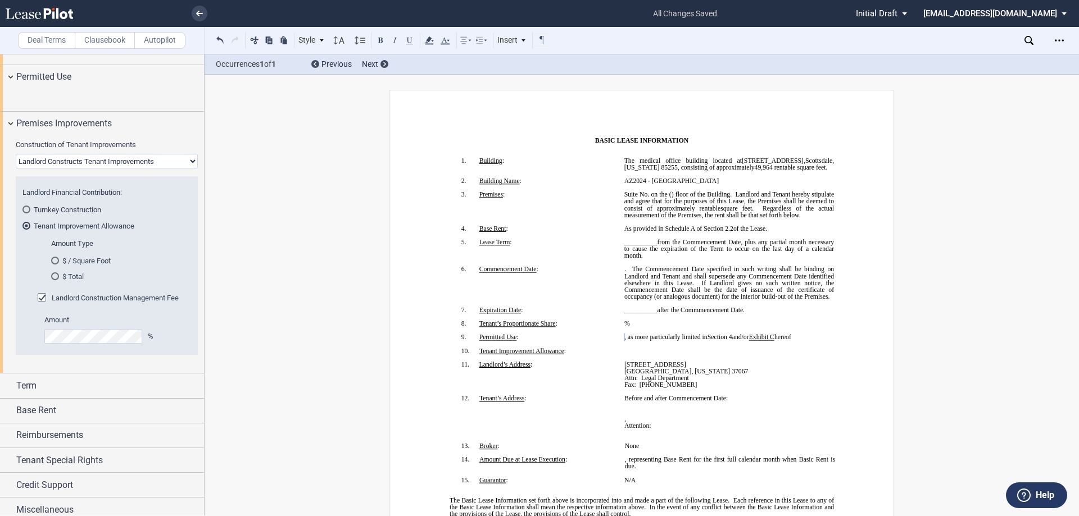
click at [73, 281] on md-radio-group "$ / Square Foot $ Total" at bounding box center [117, 269] width 133 height 26
click at [74, 281] on md-radio-button "$ Total" at bounding box center [117, 276] width 133 height 10
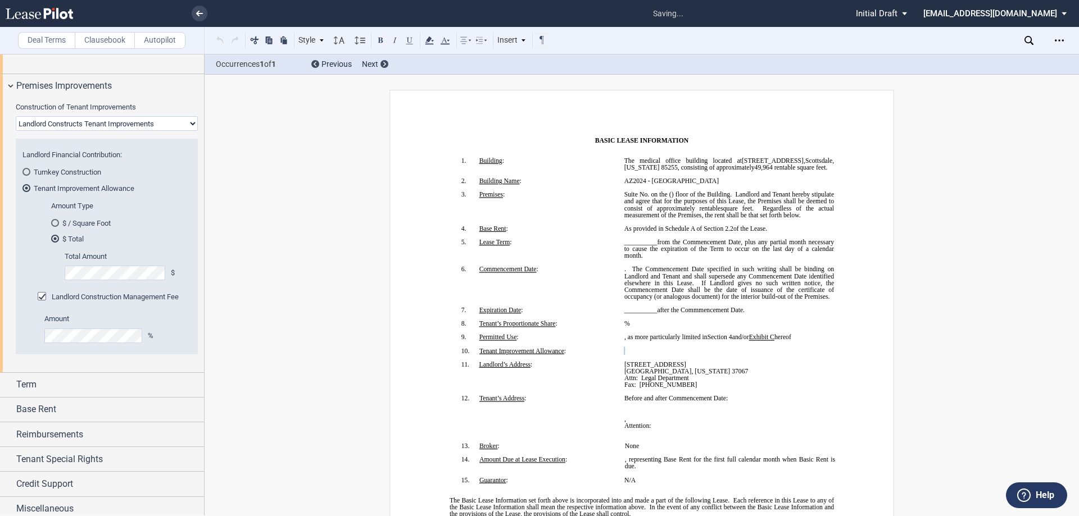
scroll to position [792, 0]
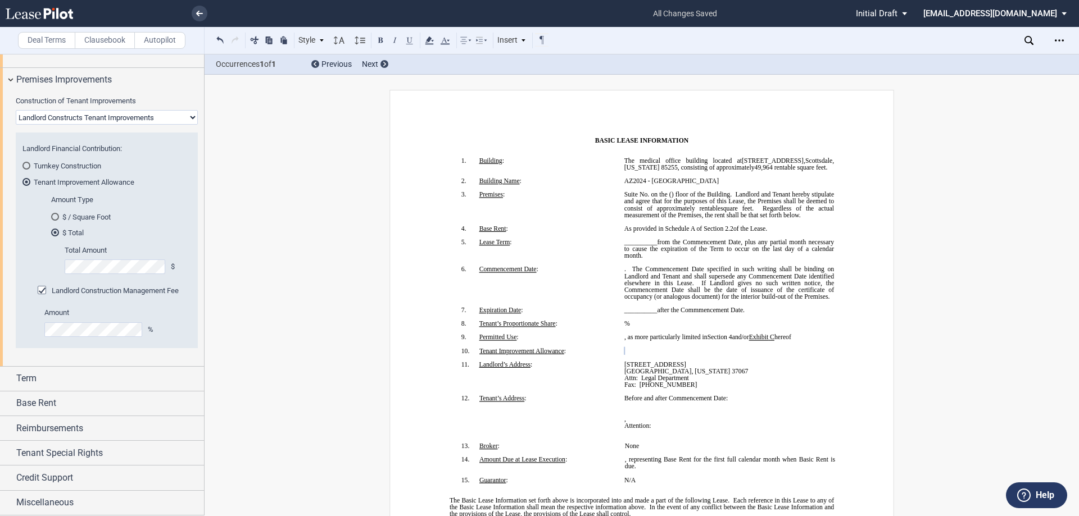
click at [94, 295] on span "Landlord Construction Management Fee" at bounding box center [115, 291] width 127 height 8
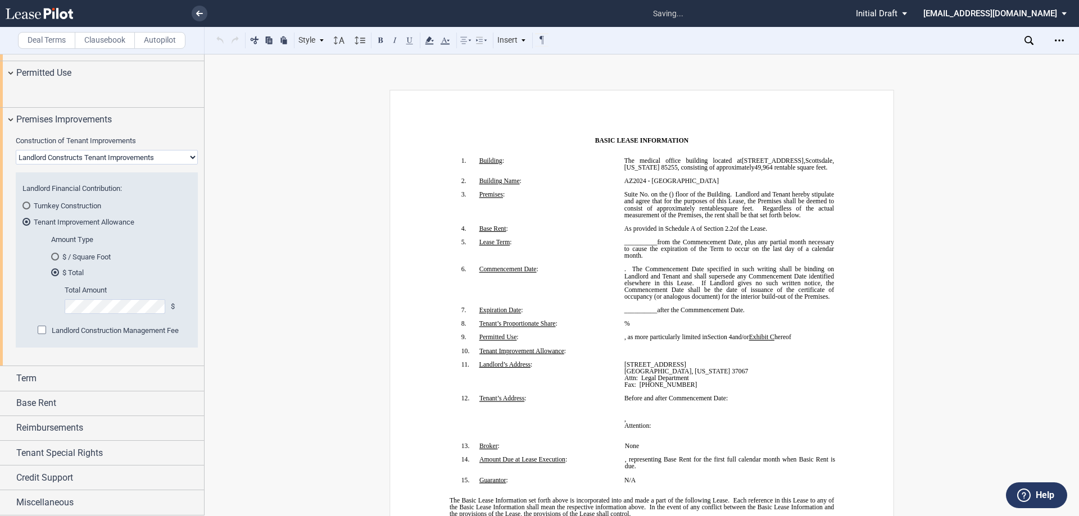
scroll to position [802, 0]
click at [103, 299] on div "Total Amount $" at bounding box center [121, 299] width 113 height 29
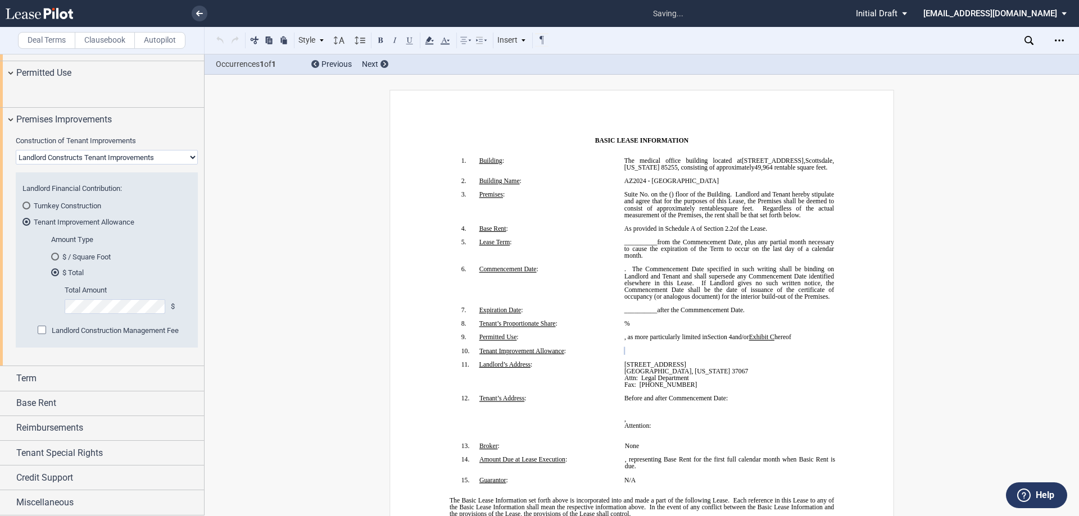
click at [59, 378] on div "Term" at bounding box center [110, 378] width 188 height 13
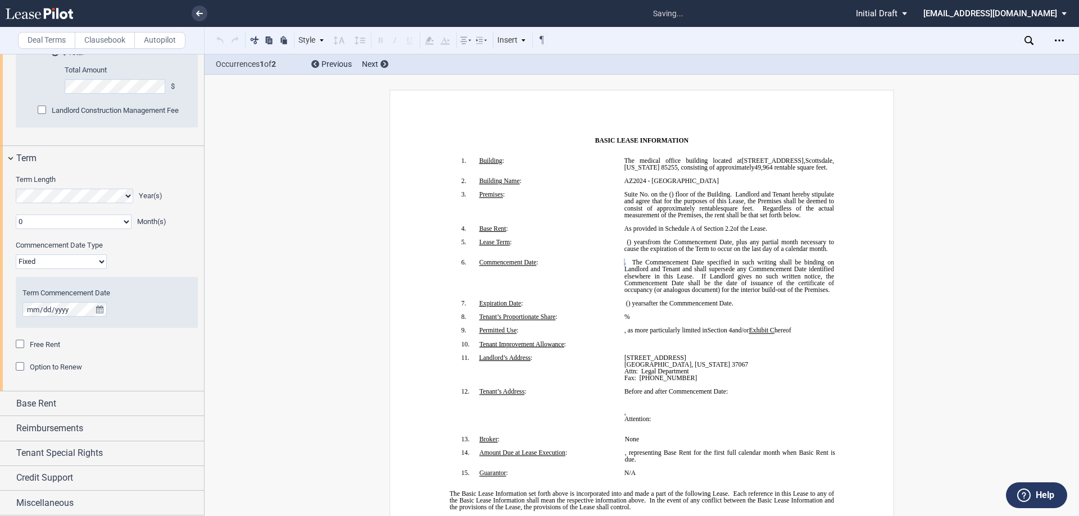
scroll to position [1022, 0]
click at [85, 405] on div "Base Rent" at bounding box center [110, 403] width 188 height 13
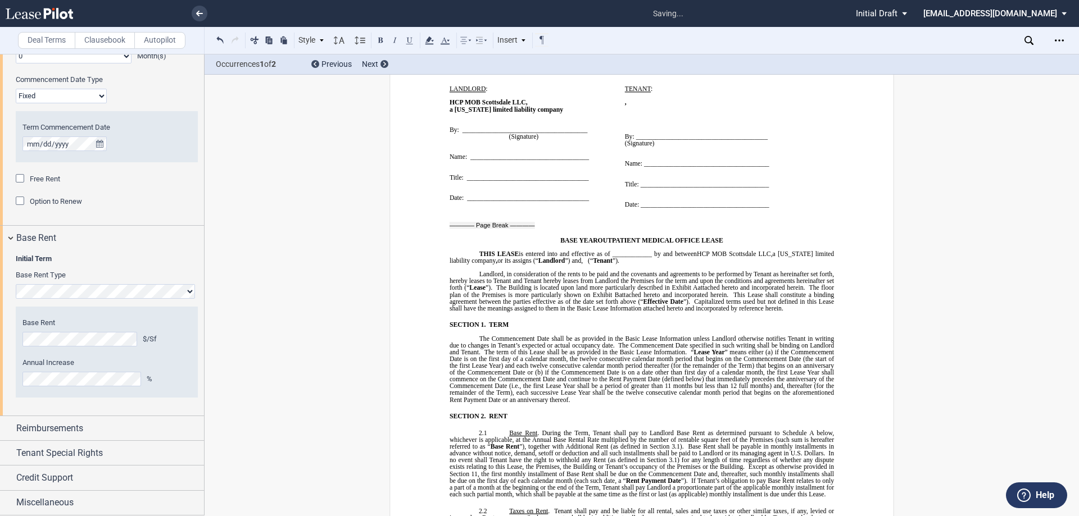
scroll to position [456, 0]
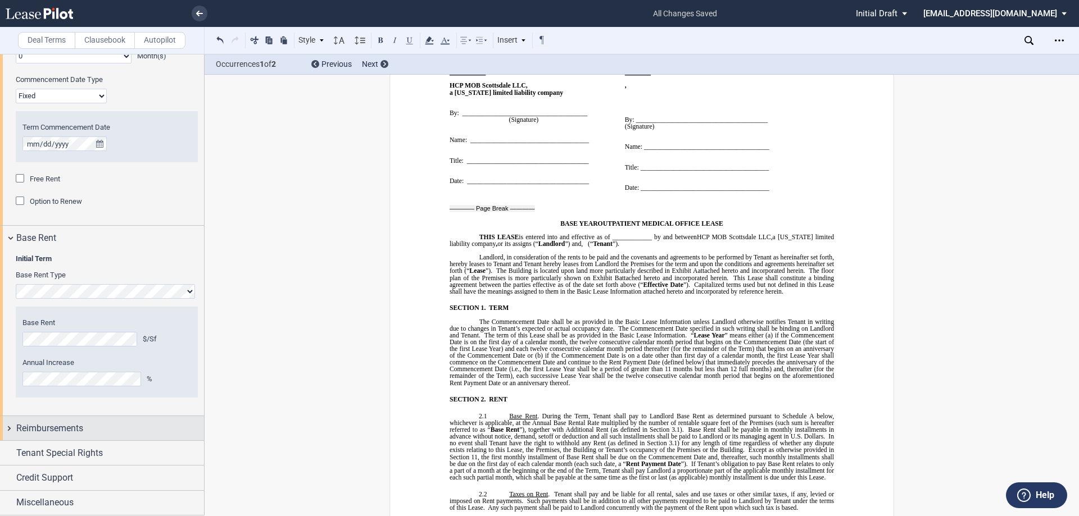
click at [56, 428] on span "Reimbursements" at bounding box center [49, 428] width 67 height 13
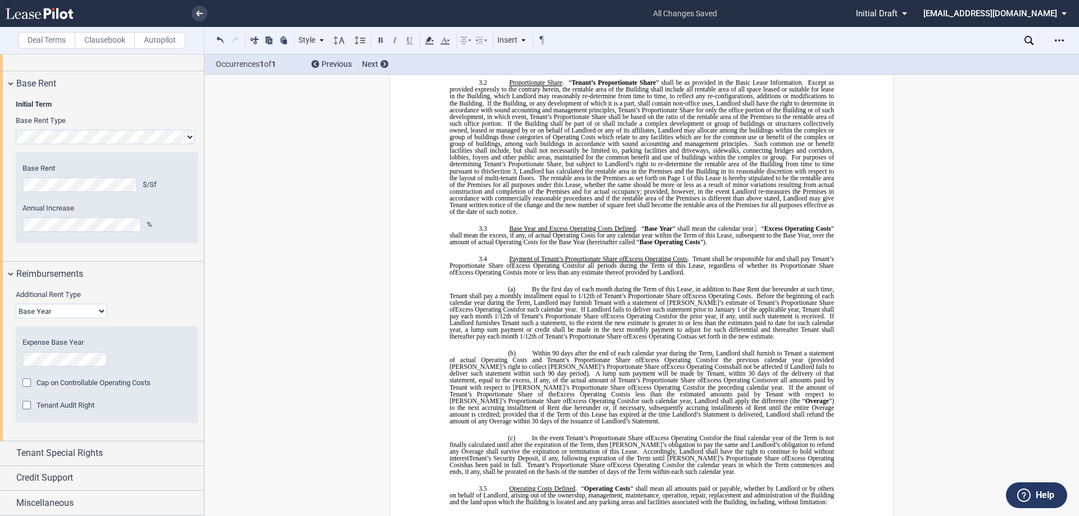
scroll to position [1100, 0]
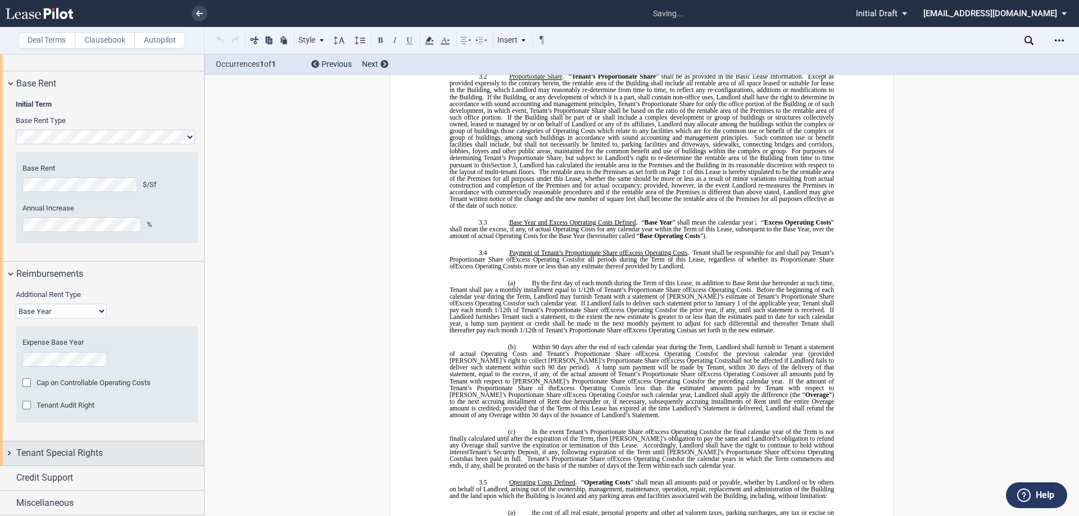
click at [65, 450] on span "Tenant Special Rights" at bounding box center [59, 453] width 87 height 13
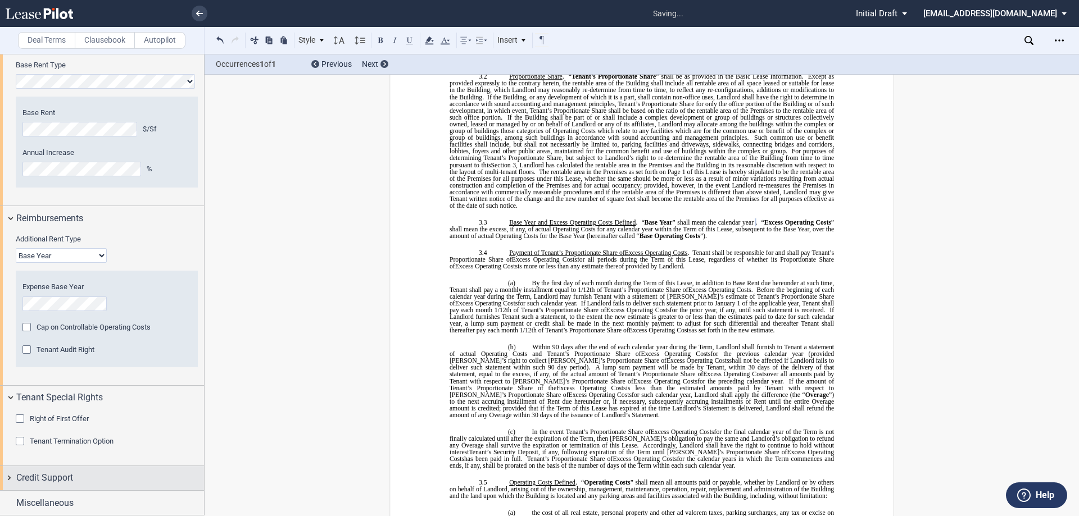
click at [84, 482] on div "Credit Support" at bounding box center [110, 477] width 188 height 13
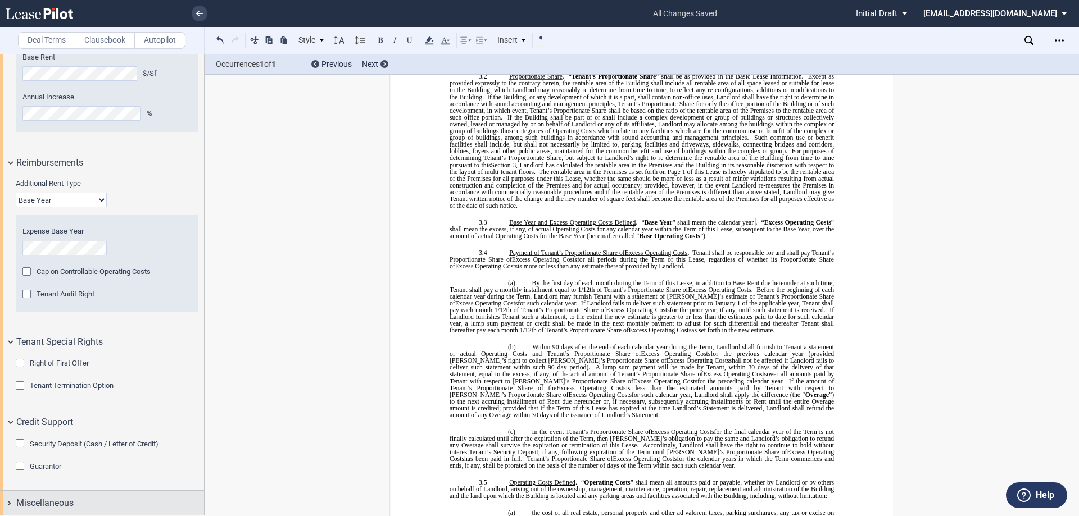
click at [58, 503] on span "Miscellaneous" at bounding box center [44, 503] width 57 height 13
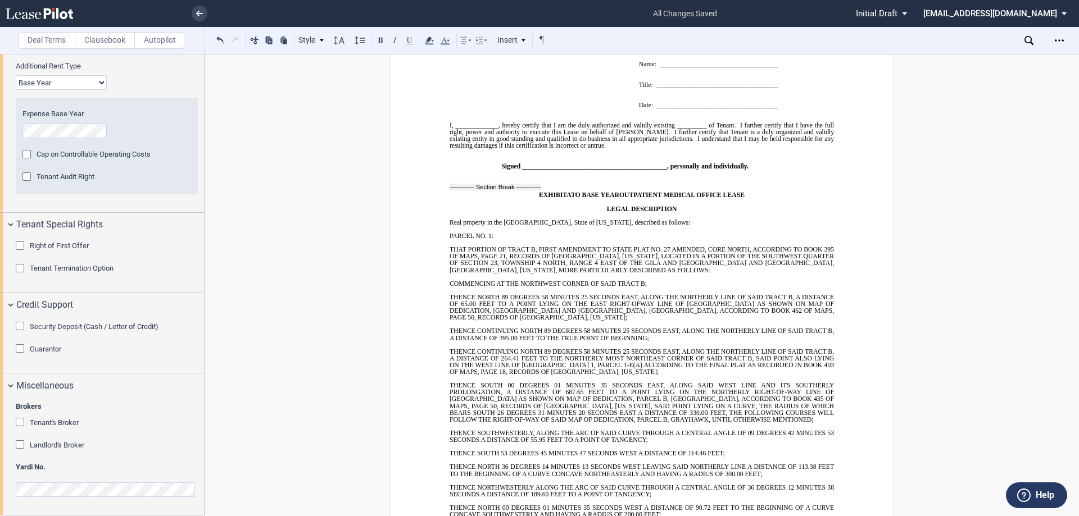
scroll to position [7375, 0]
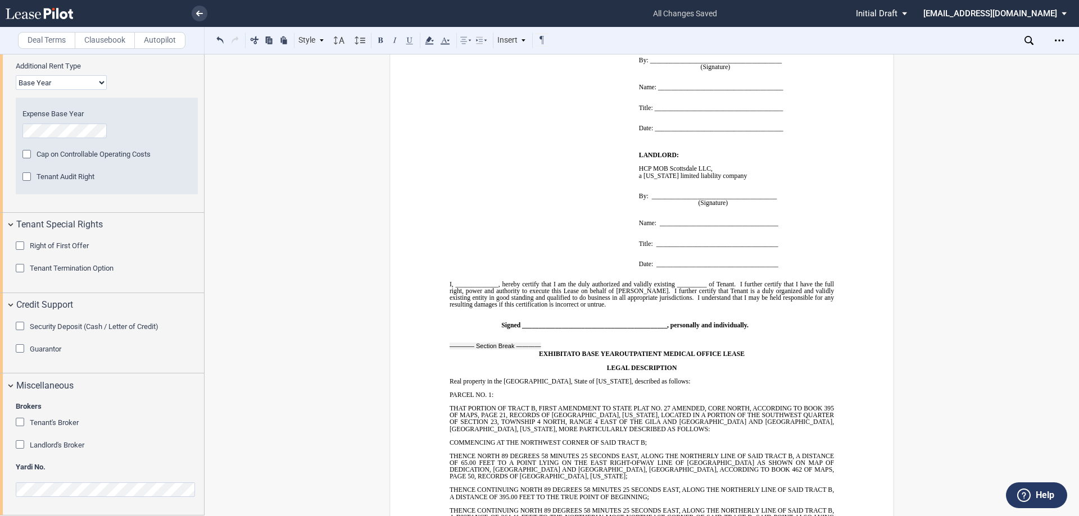
drag, startPoint x: 1055, startPoint y: 39, endPoint x: 1042, endPoint y: 50, distance: 17.1
click at [1055, 39] on icon "Open Lease options menu" at bounding box center [1059, 40] width 9 height 9
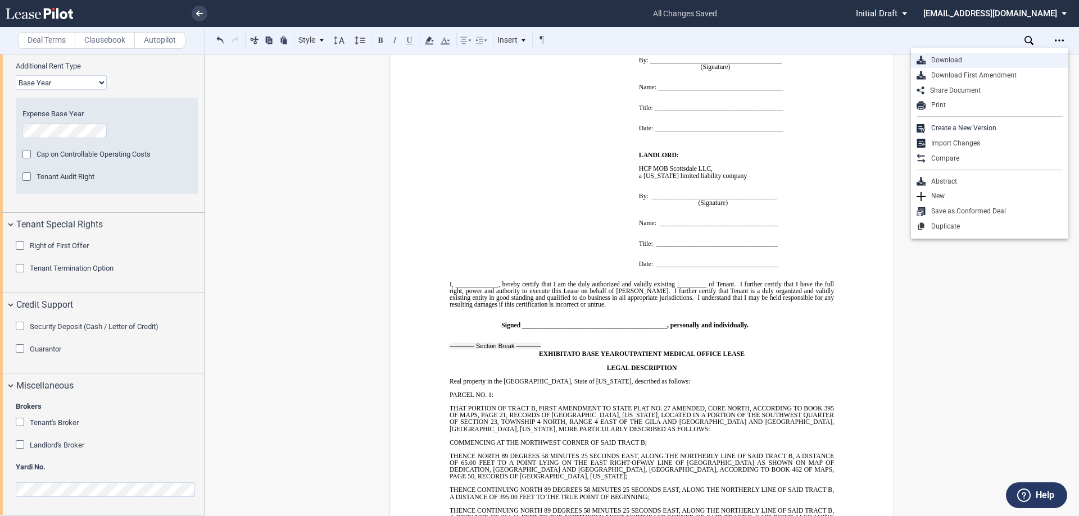
click at [997, 62] on div "Download" at bounding box center [993, 61] width 137 height 10
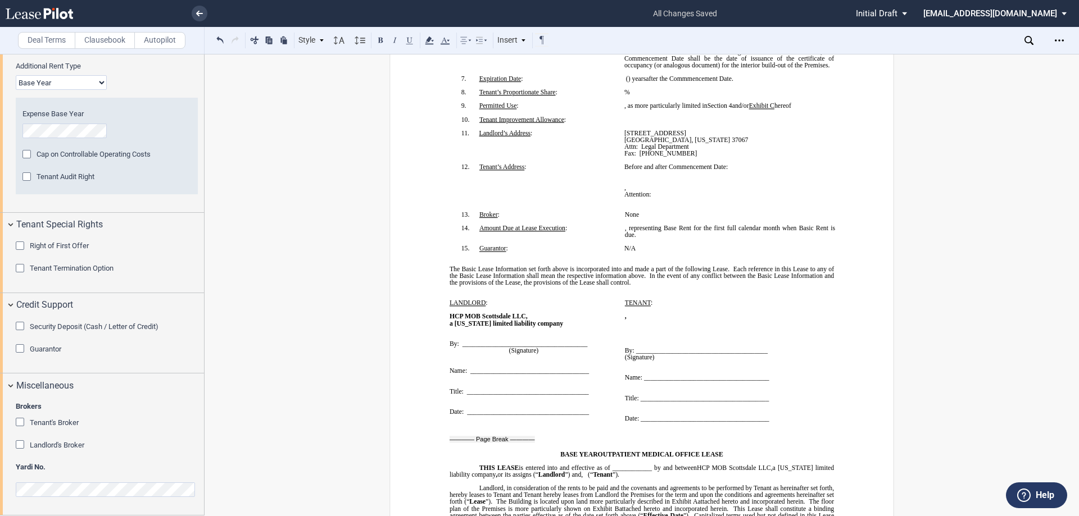
scroll to position [0, 0]
